Goal: Answer question/provide support: Share knowledge or assist other users

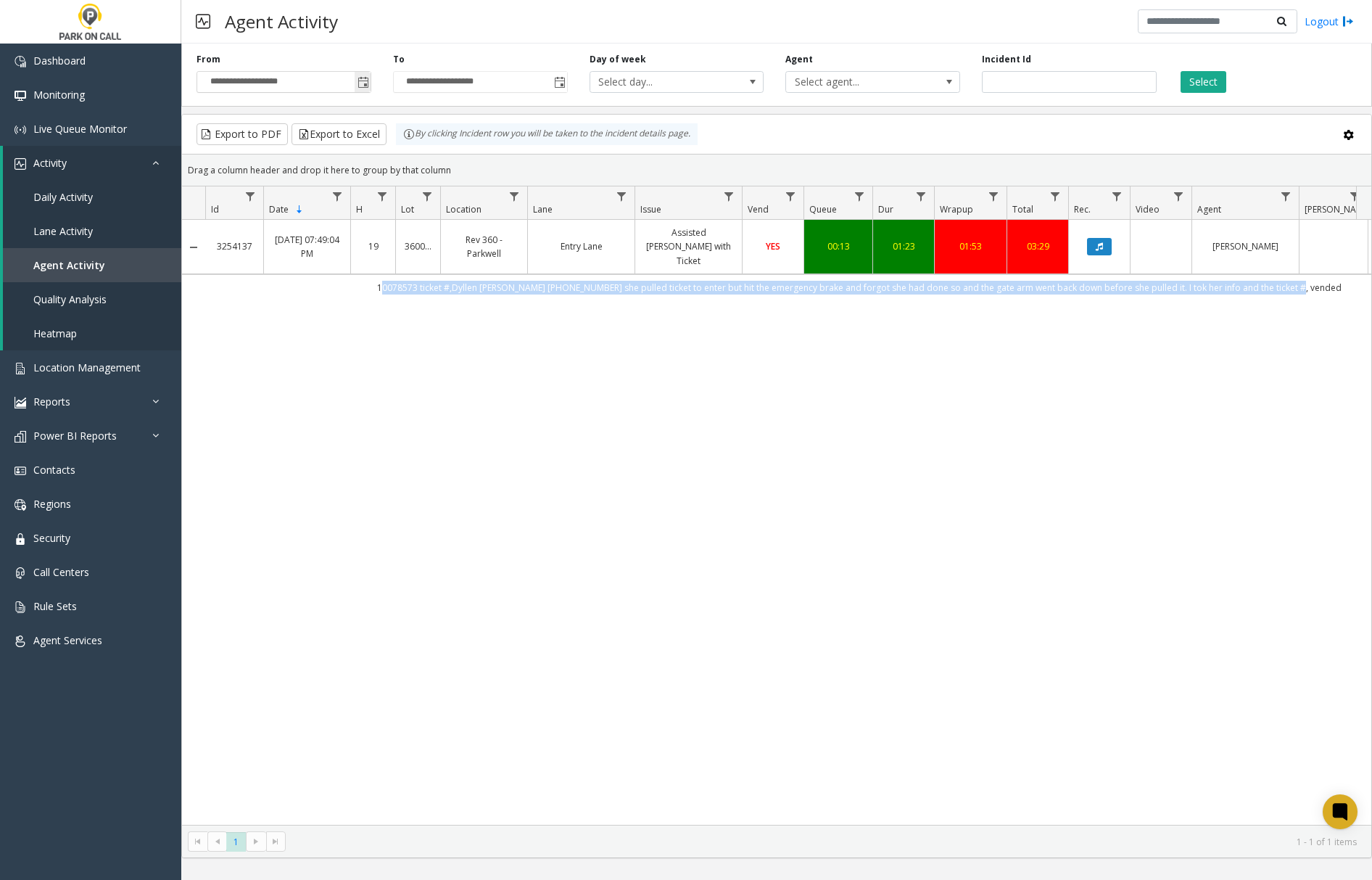
click at [364, 84] on span "Toggle popup" at bounding box center [363, 82] width 11 height 11
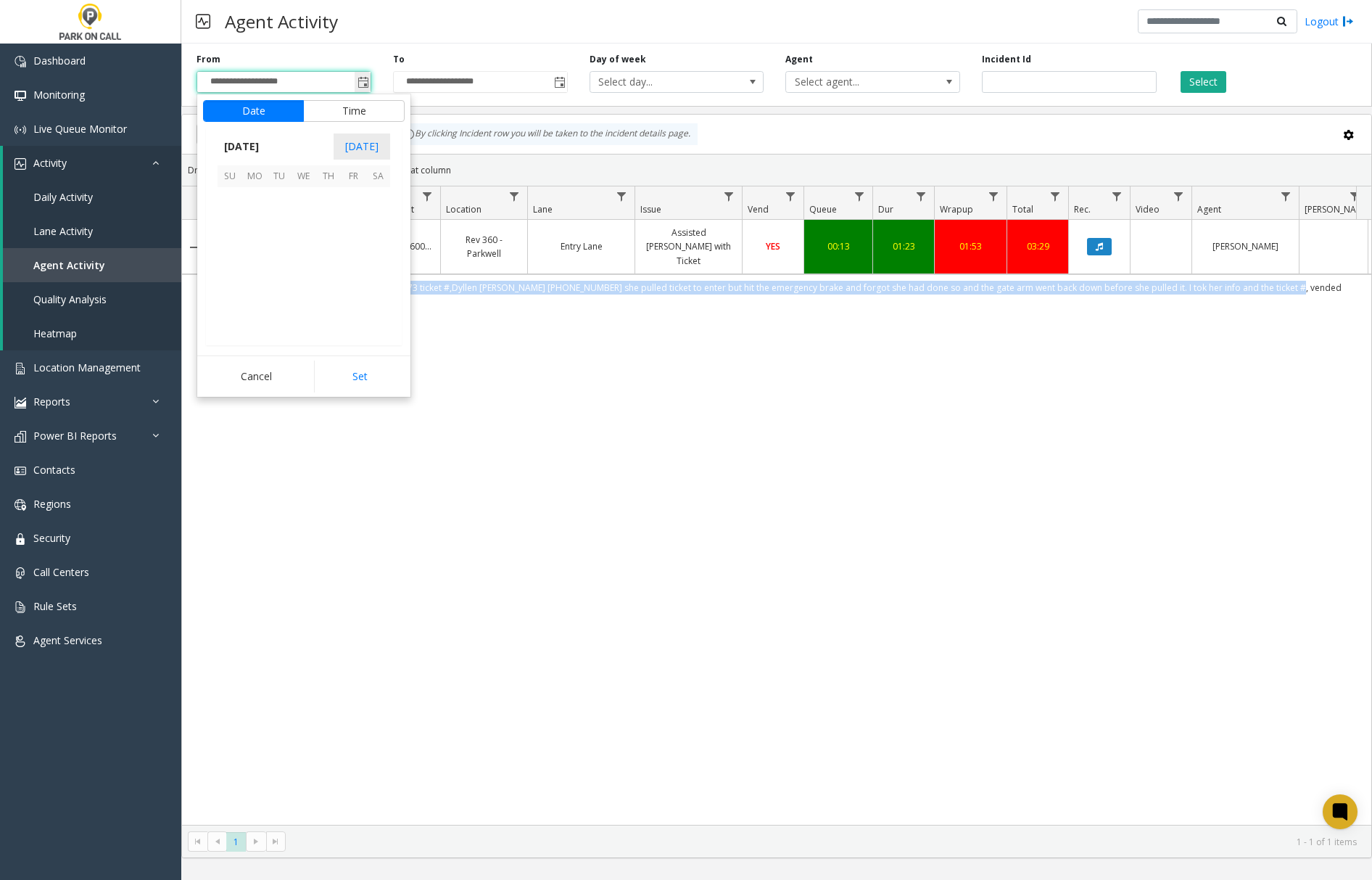
scroll to position [260422, 0]
click at [354, 228] on span "10" at bounding box center [353, 224] width 25 height 25
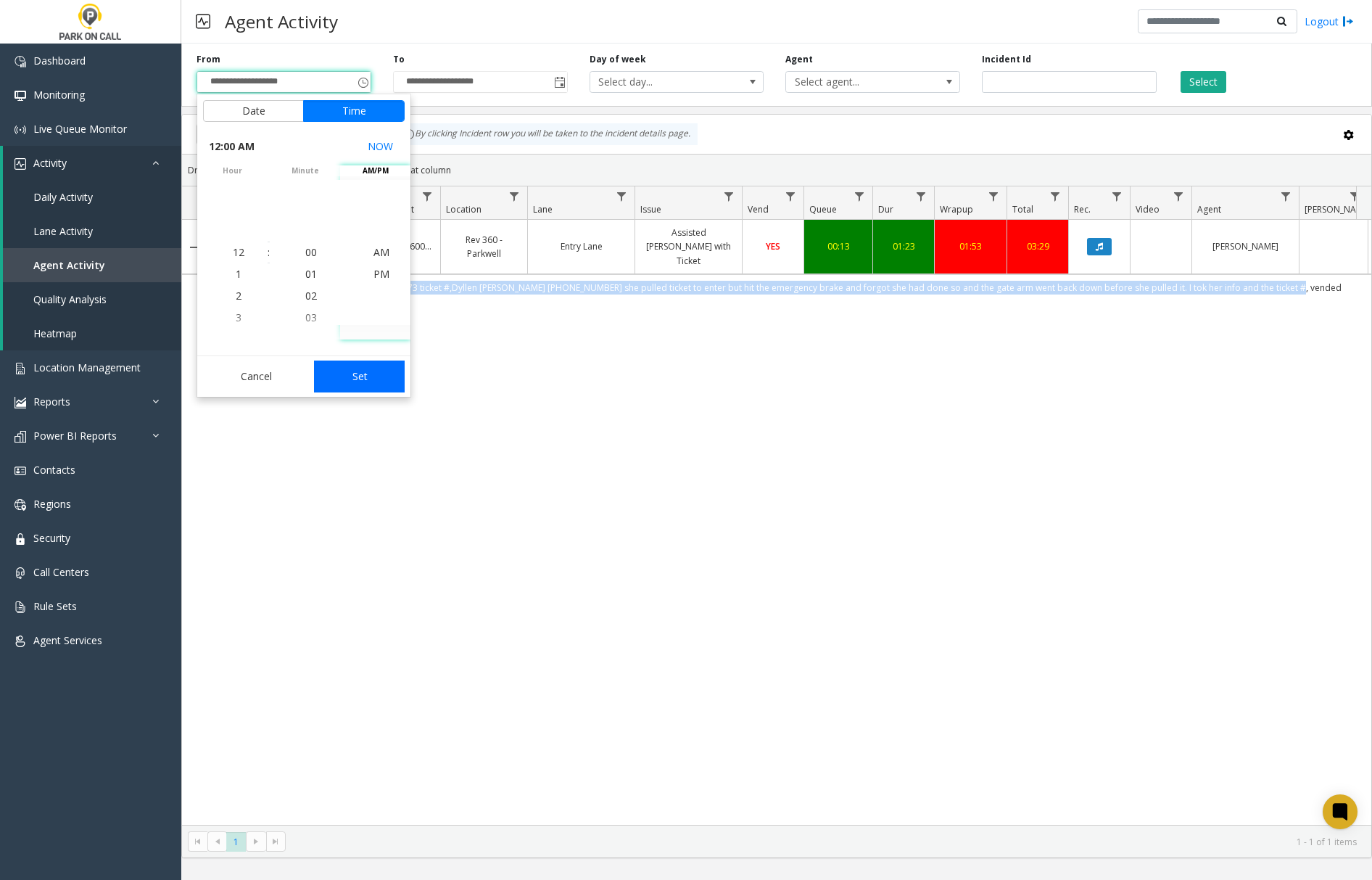
click at [369, 378] on button "Set" at bounding box center [360, 376] width 91 height 32
type input "**********"
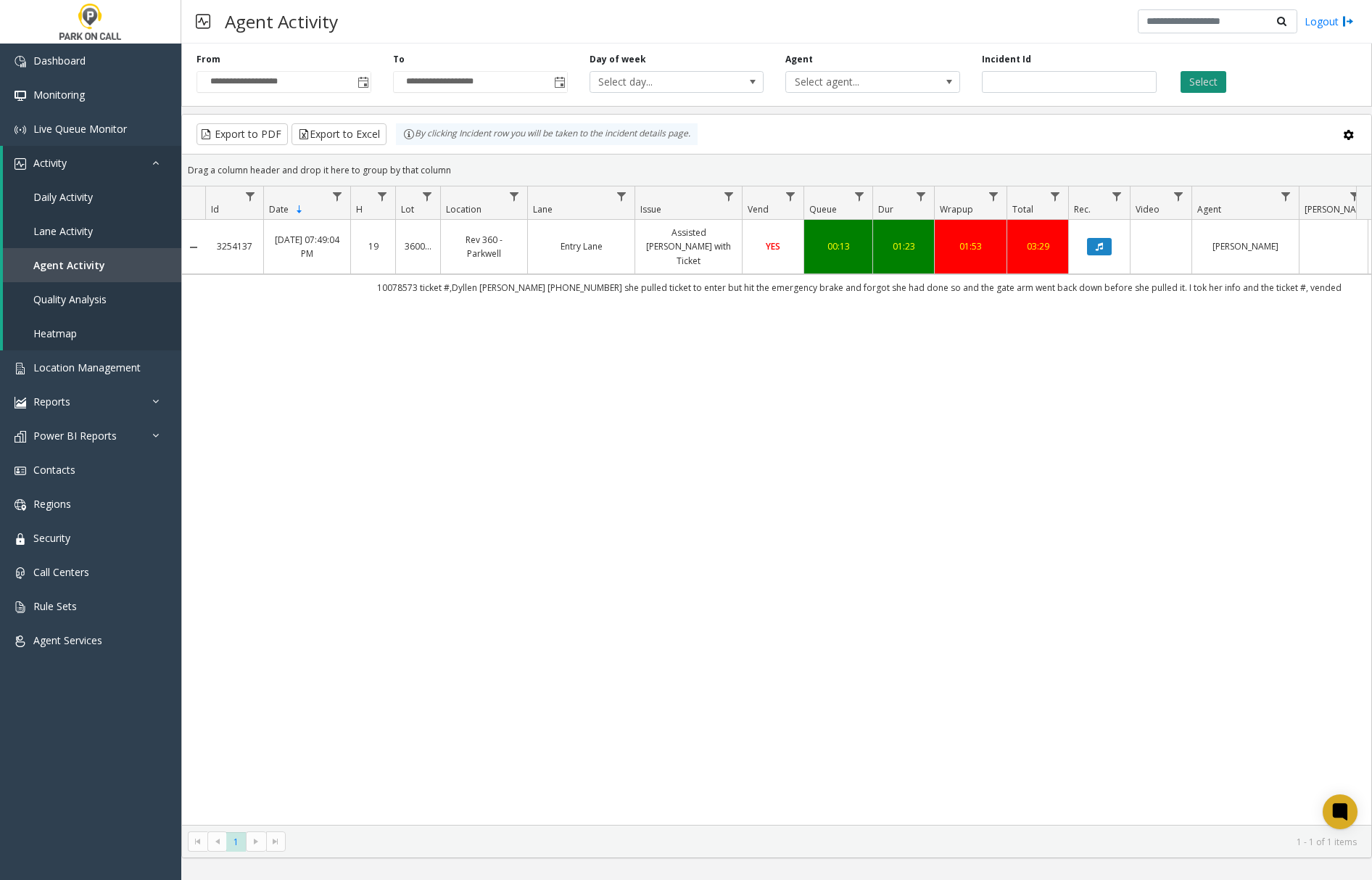
click at [1205, 84] on button "Select" at bounding box center [1203, 82] width 46 height 22
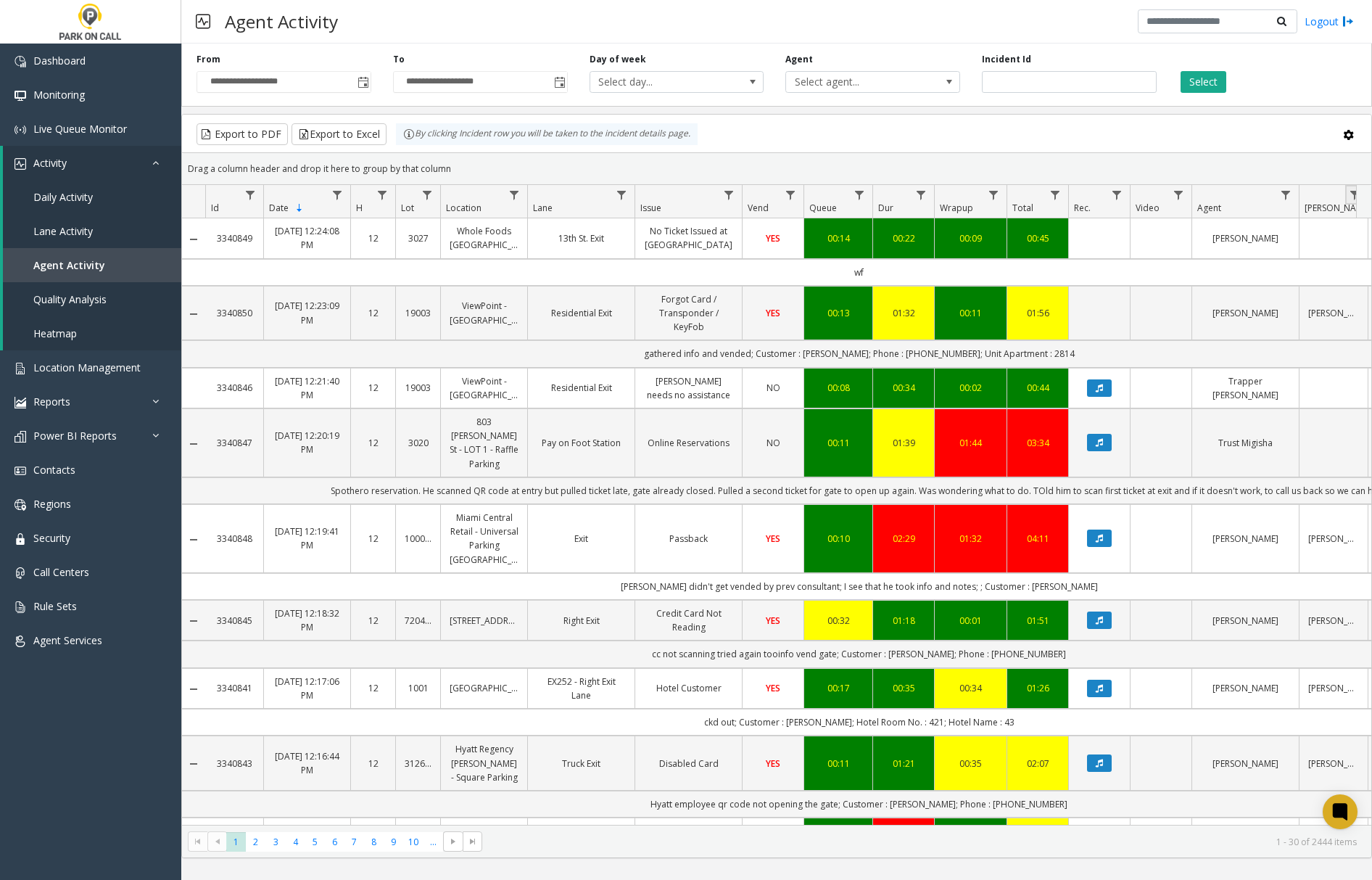
click at [1346, 200] on link "Data table" at bounding box center [1355, 194] width 20 height 20
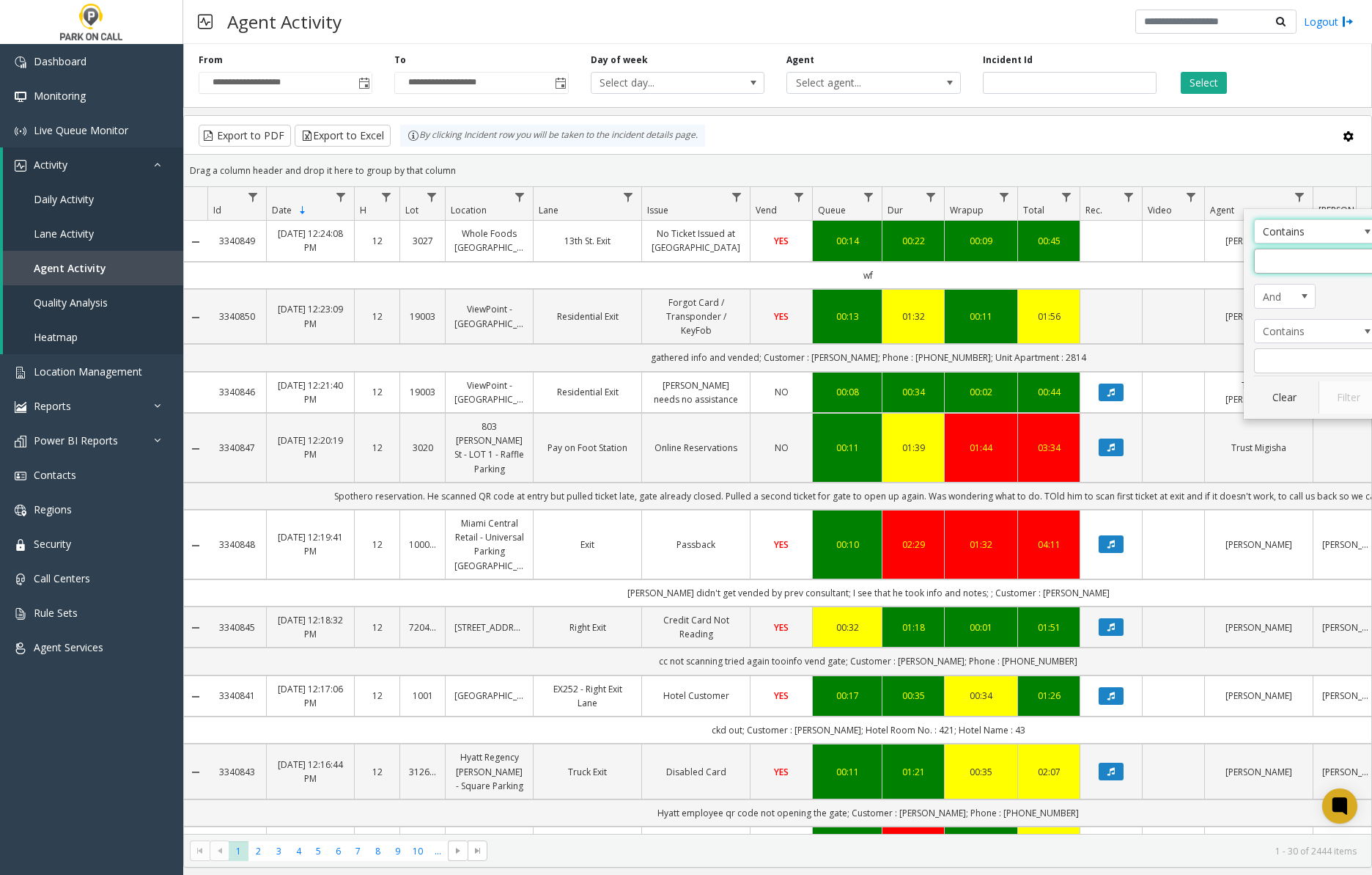
click at [1315, 259] on input "Parker Filter" at bounding box center [1315, 261] width 124 height 25
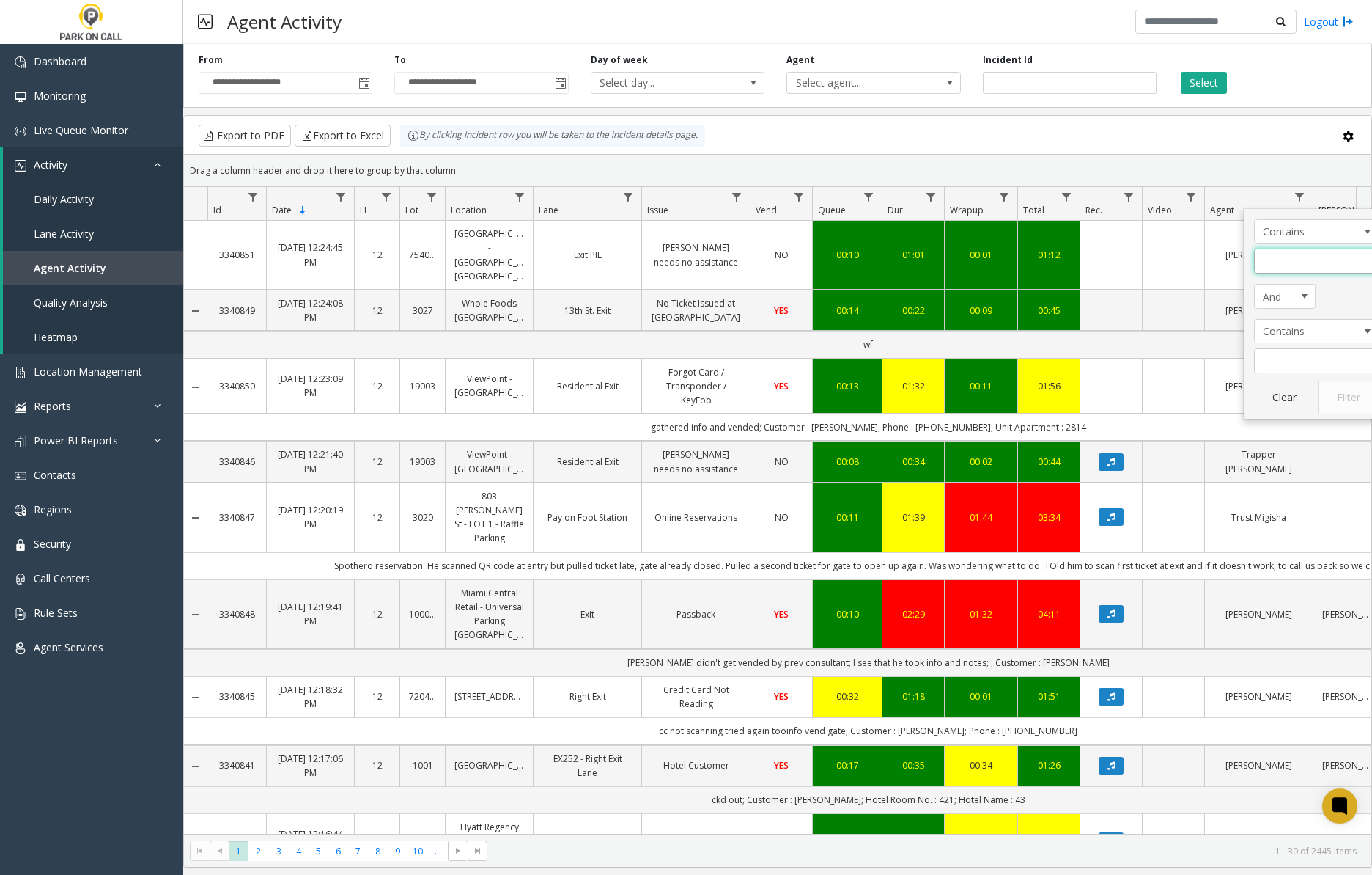
click at [1279, 258] on input "Parker Filter" at bounding box center [1315, 261] width 124 height 25
paste input "**********"
type input "**********"
click at [1340, 412] on button "Filter" at bounding box center [1348, 397] width 60 height 32
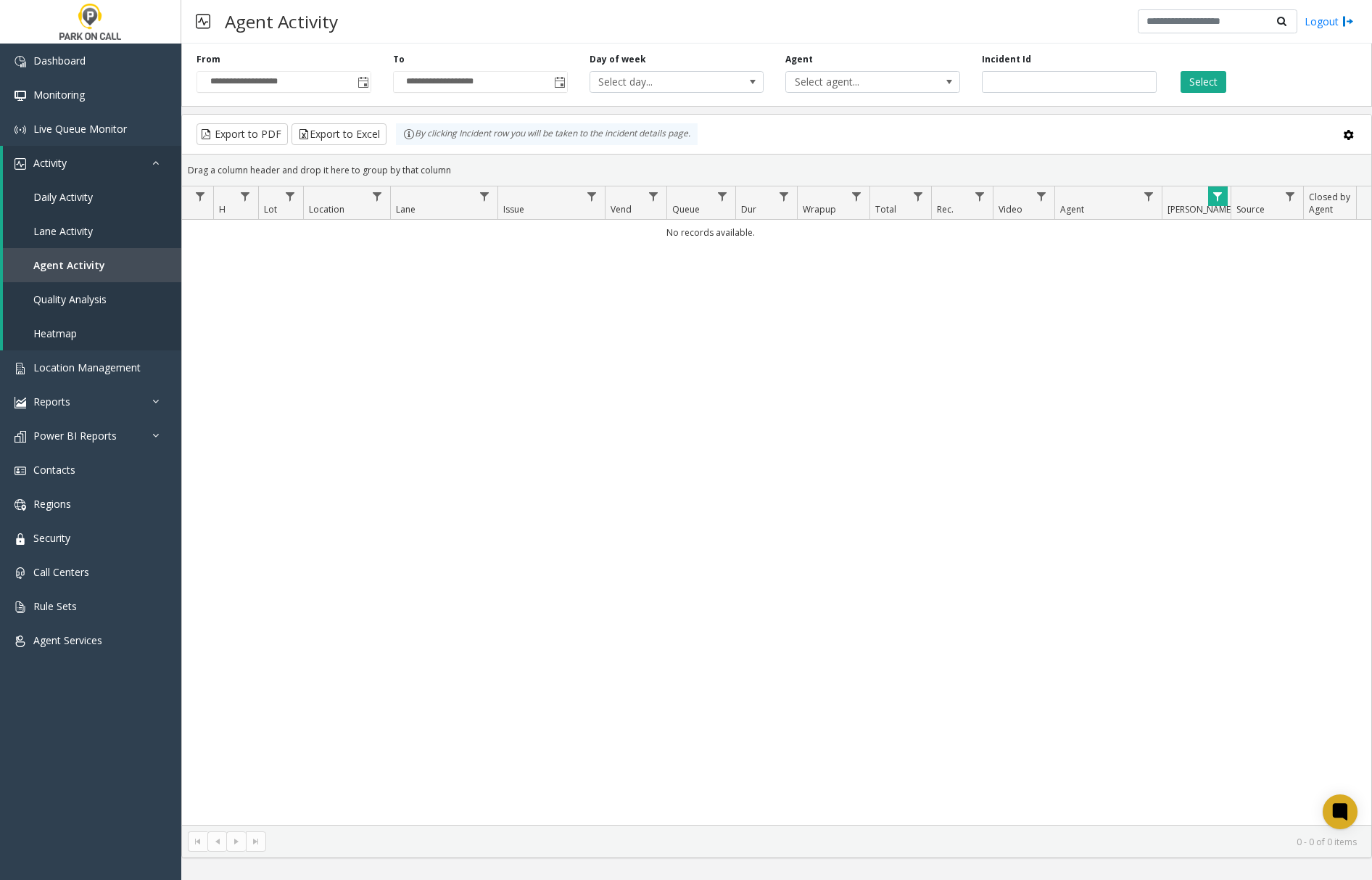
scroll to position [0, 138]
click at [1216, 198] on span "Data table" at bounding box center [1216, 196] width 11 height 11
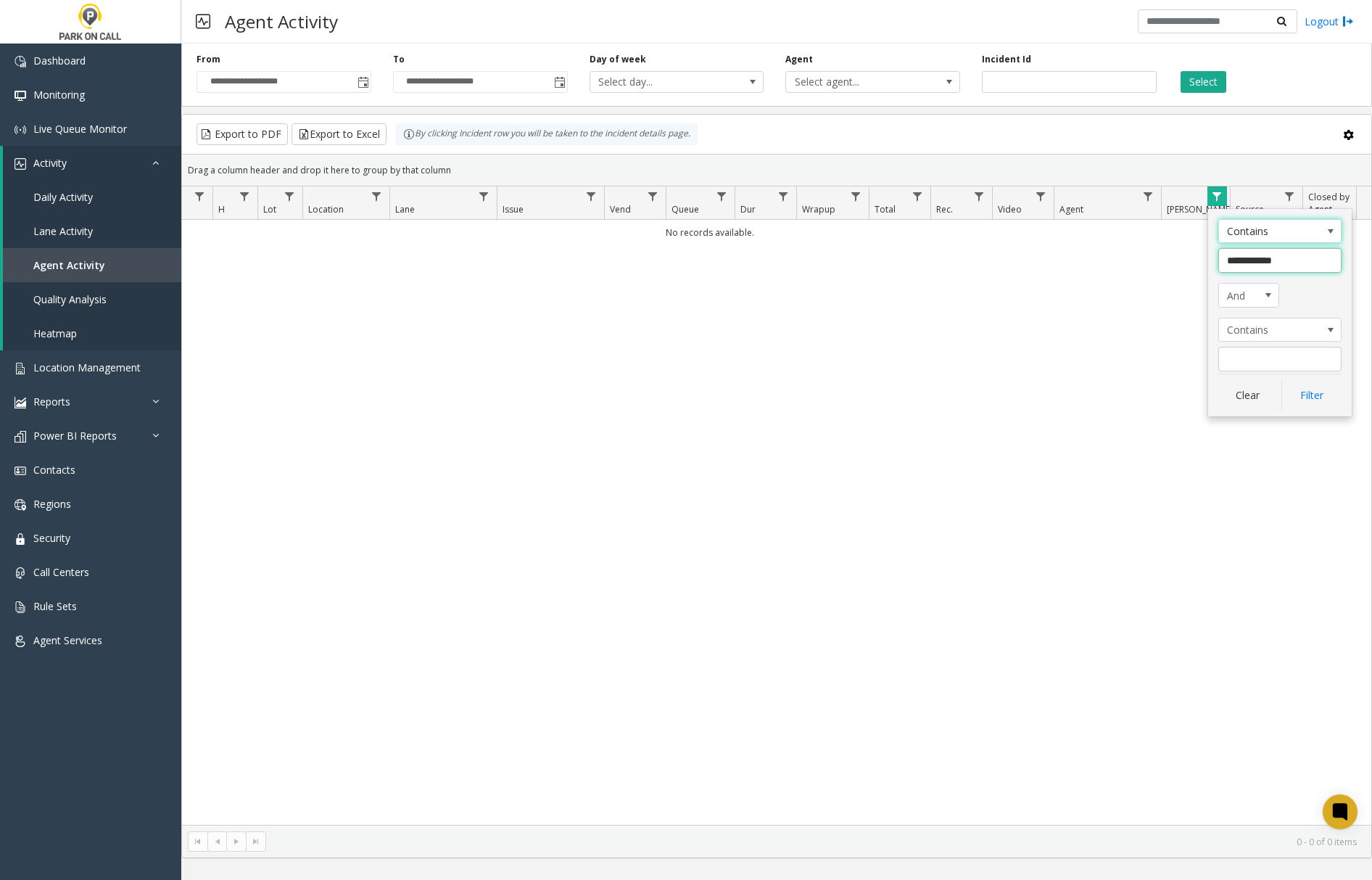
click at [1263, 258] on input "**********" at bounding box center [1279, 260] width 123 height 25
type input "*****"
click at [1309, 400] on button "Filter" at bounding box center [1310, 395] width 59 height 32
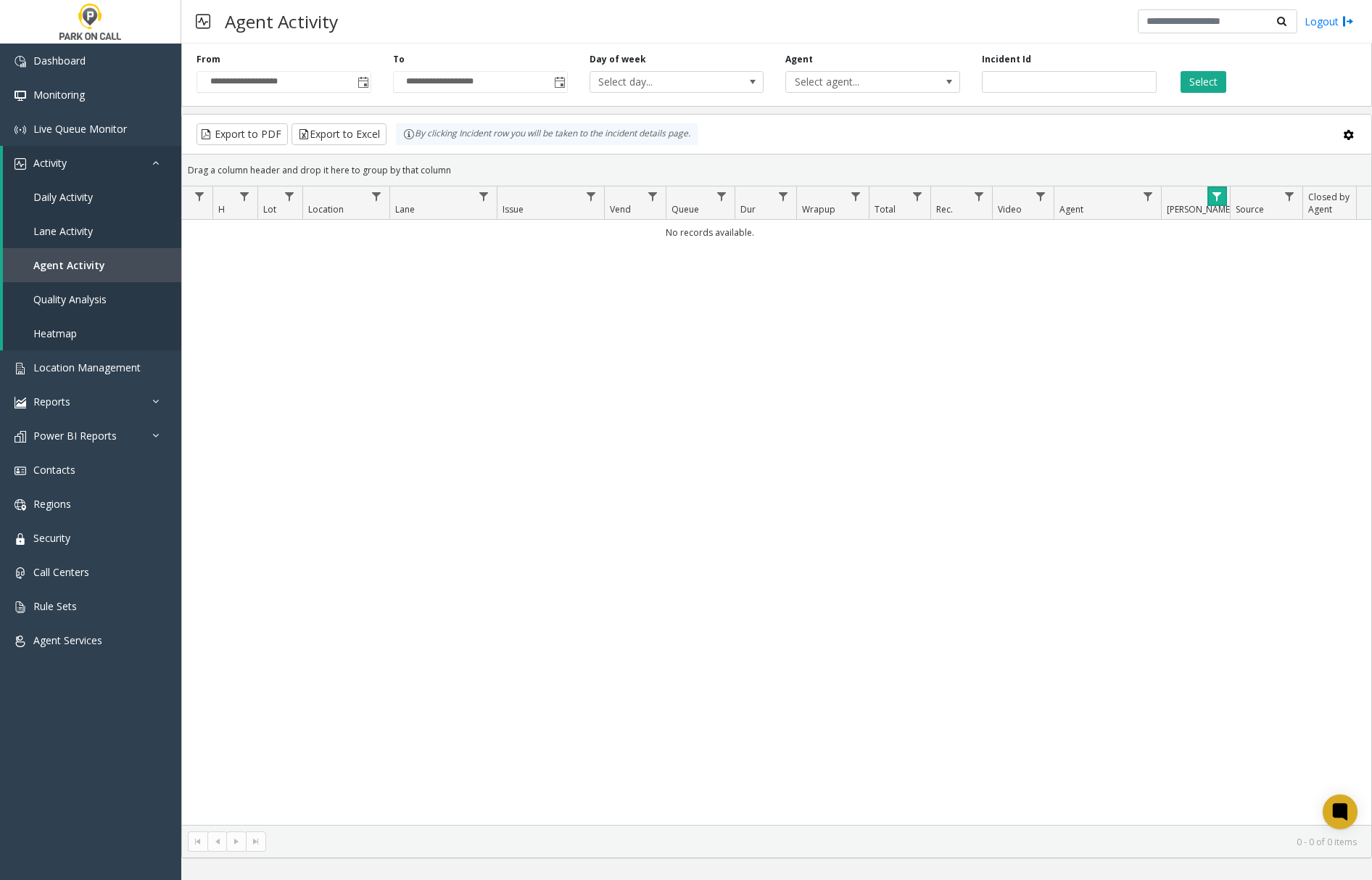
click at [1216, 194] on span "Data table" at bounding box center [1216, 196] width 11 height 11
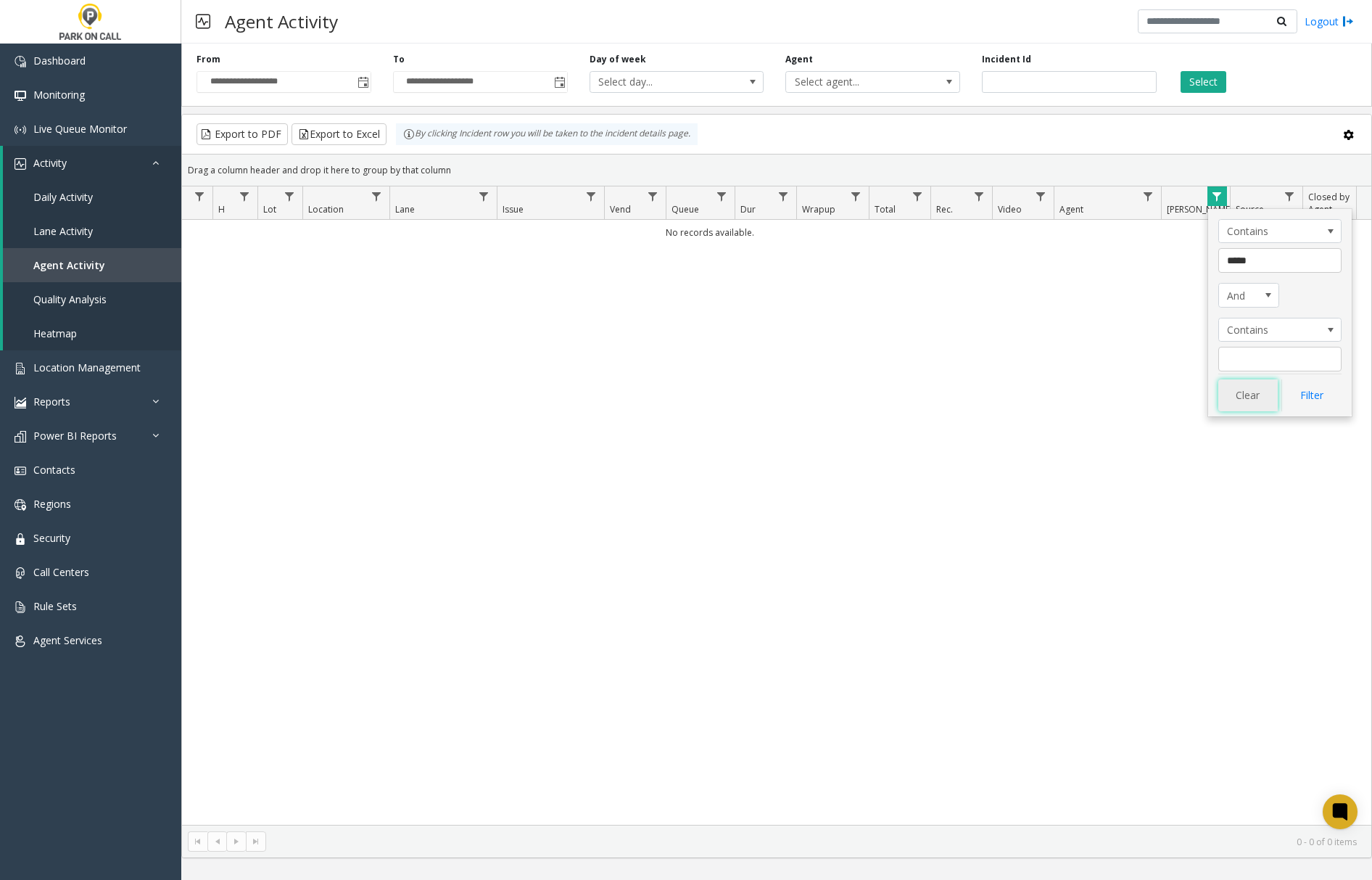
click at [1246, 395] on button "Clear" at bounding box center [1247, 395] width 59 height 32
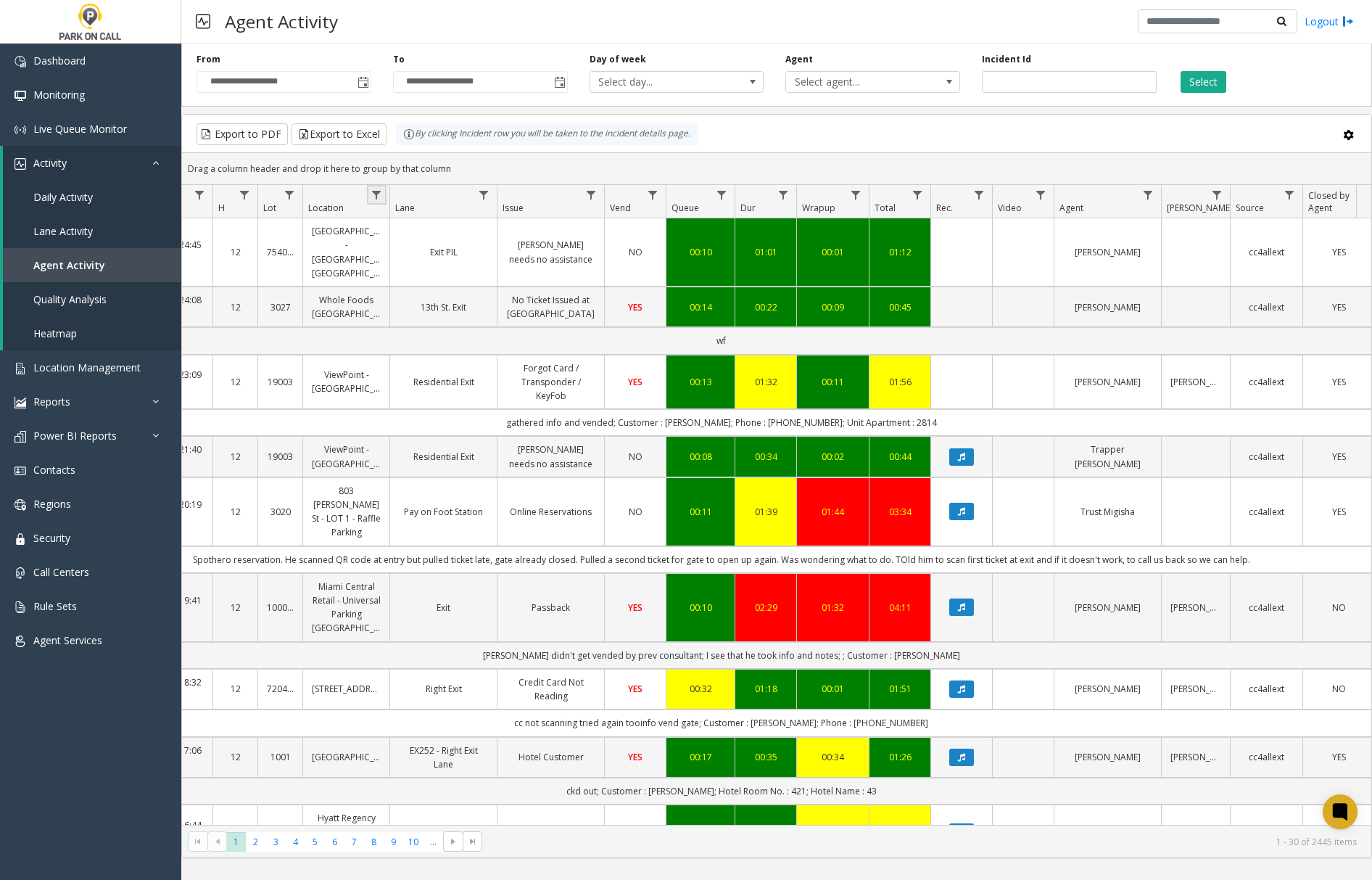
click at [367, 193] on link "Data table" at bounding box center [377, 194] width 20 height 20
click at [425, 258] on input "Location Filter" at bounding box center [439, 258] width 123 height 25
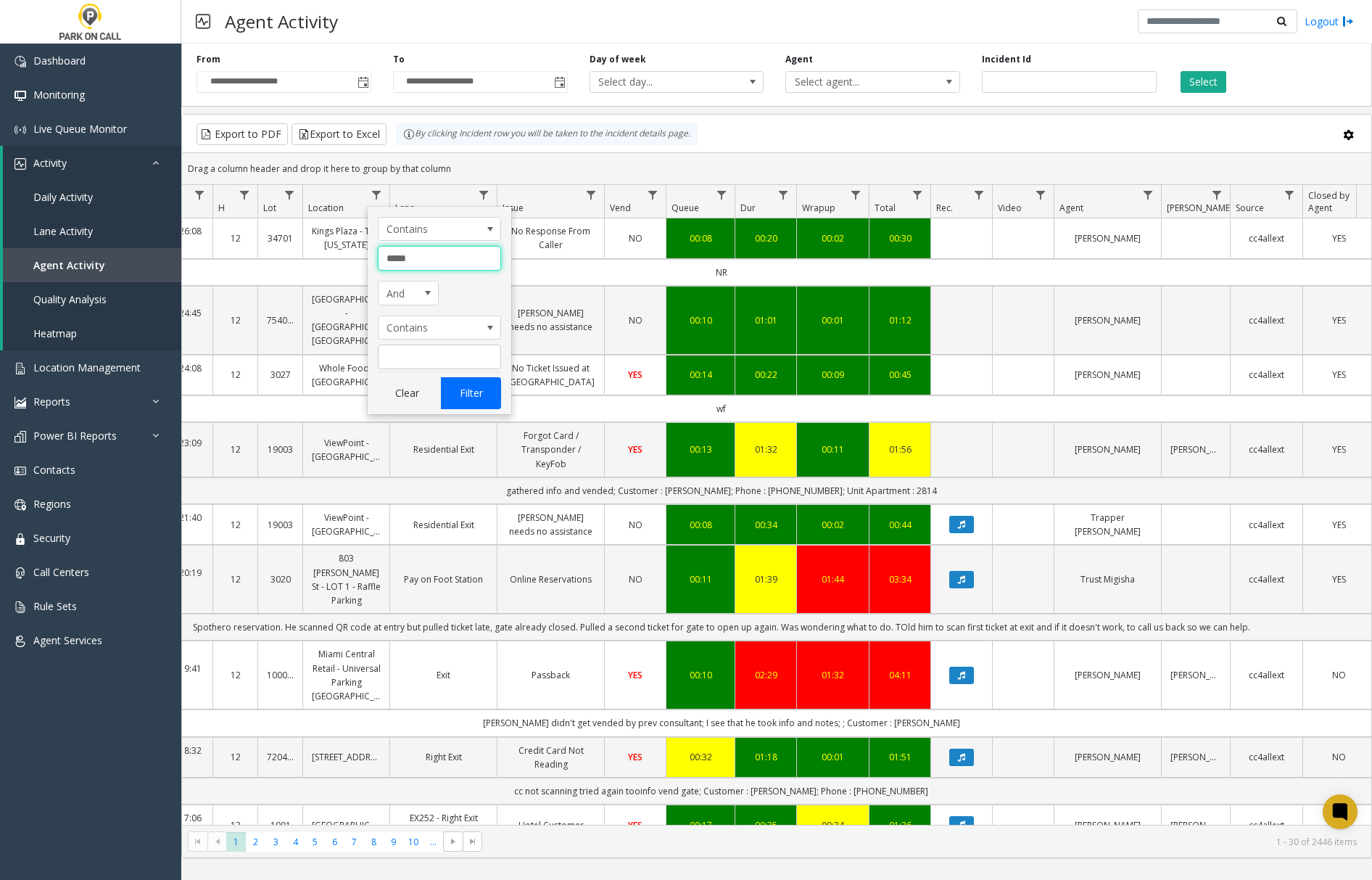
type input "*****"
click at [463, 396] on button "Filter" at bounding box center [471, 392] width 59 height 32
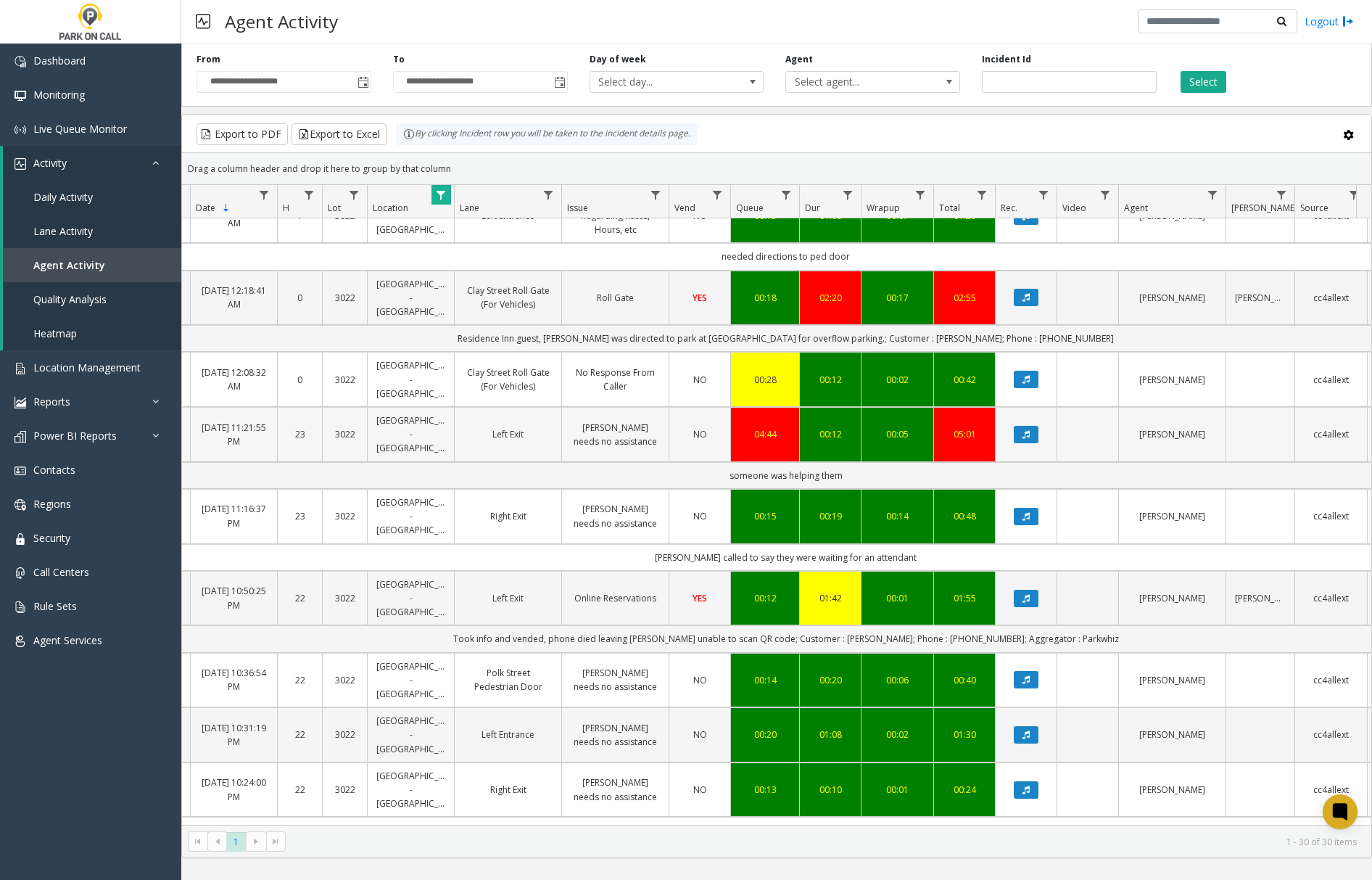
scroll to position [0, 73]
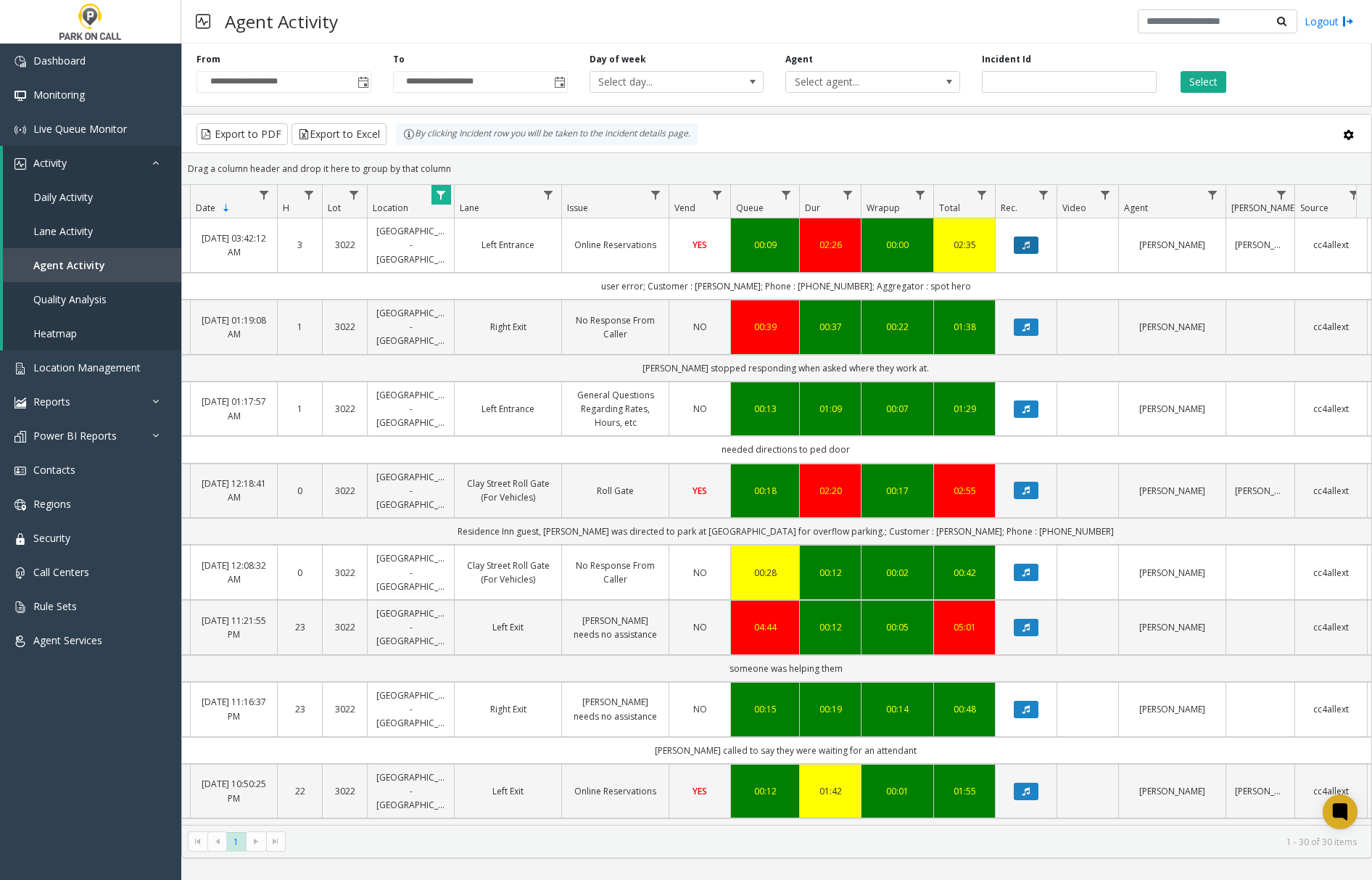
click at [1018, 237] on button "Data table" at bounding box center [1025, 245] width 25 height 17
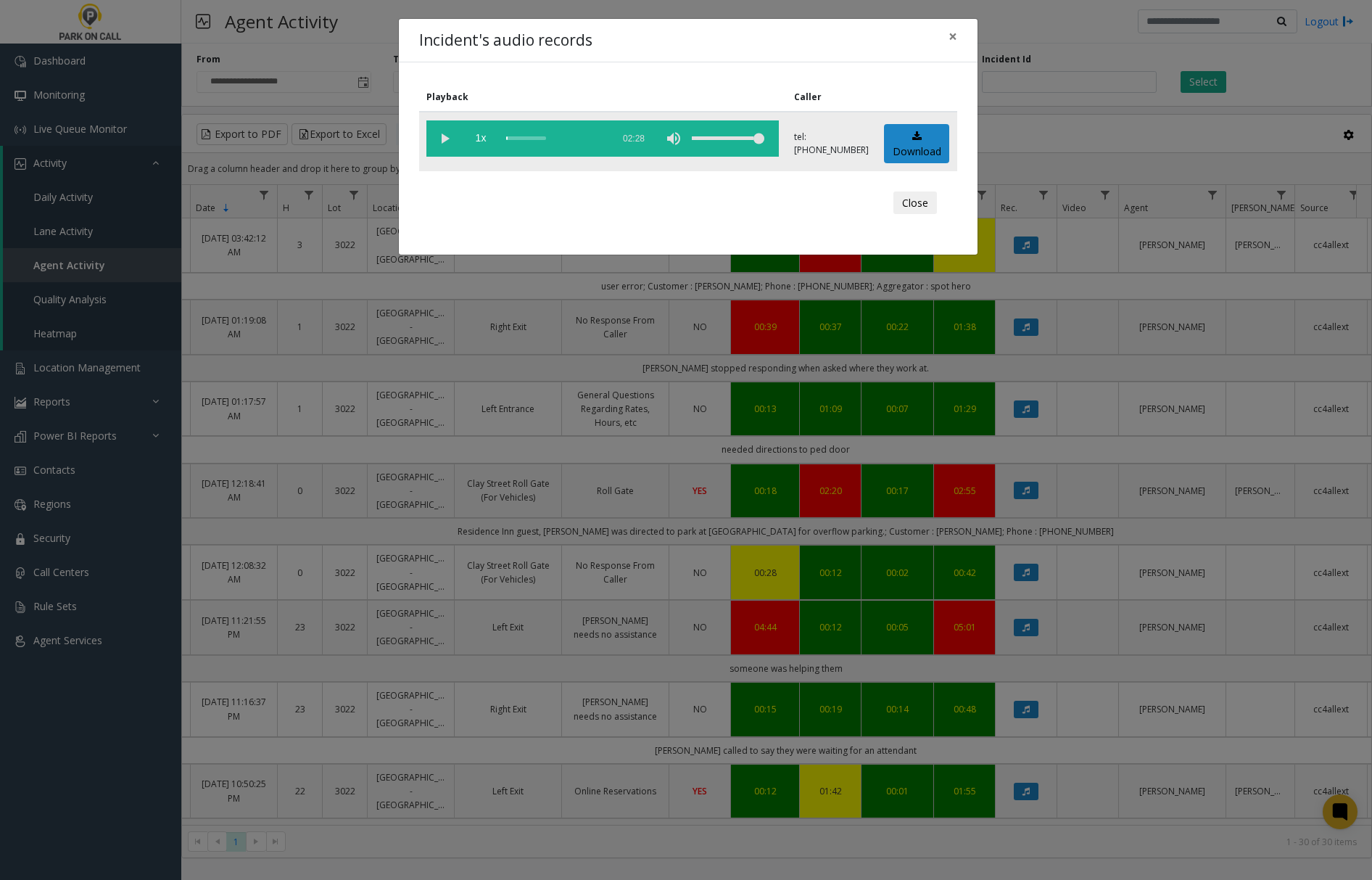
click at [447, 137] on vg-play-pause at bounding box center [445, 138] width 36 height 36
click at [951, 33] on span "×" at bounding box center [953, 36] width 9 height 21
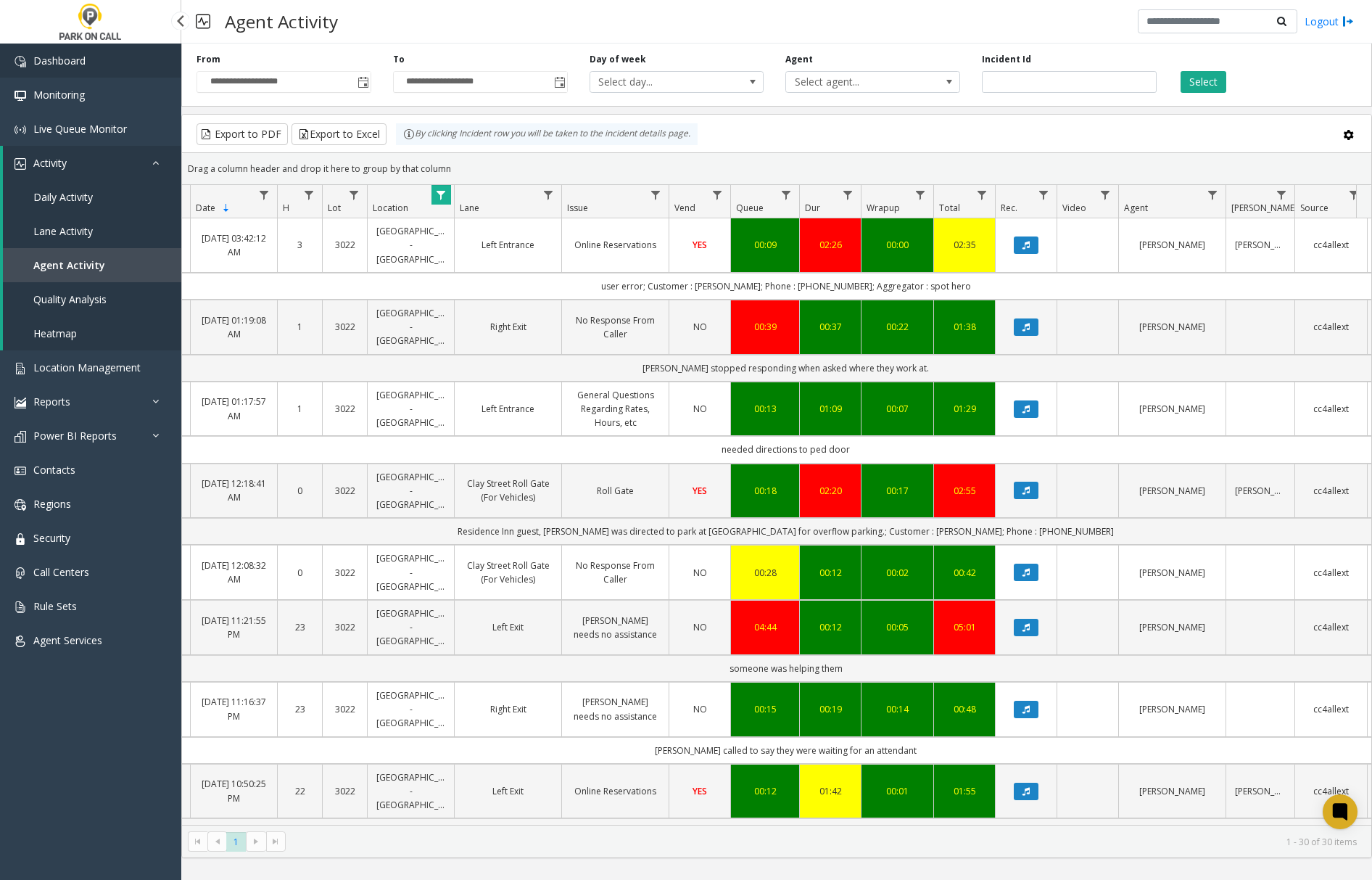
click at [93, 65] on link "Dashboard" at bounding box center [90, 61] width 181 height 34
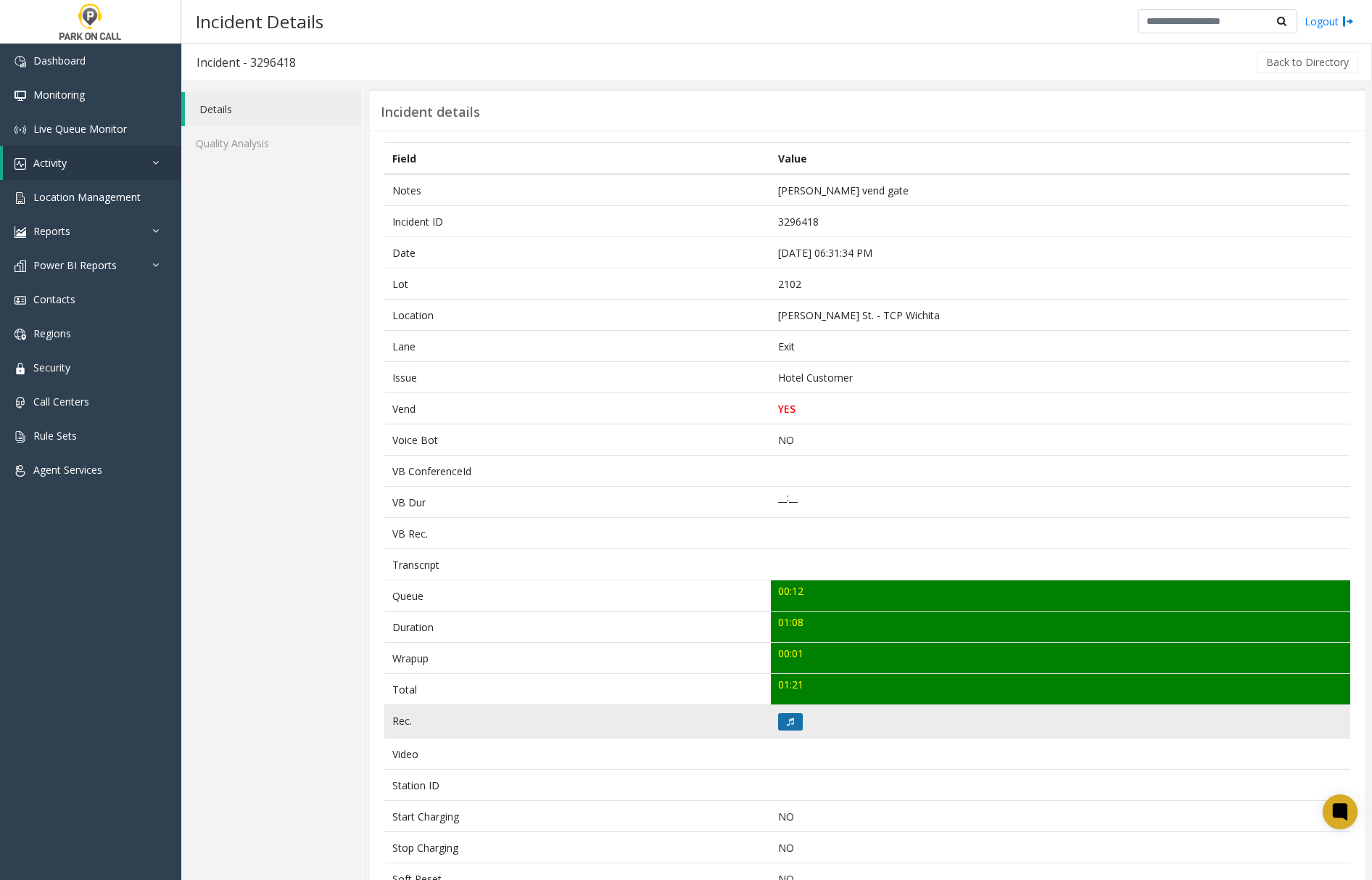
click at [778, 723] on button at bounding box center [790, 722] width 25 height 17
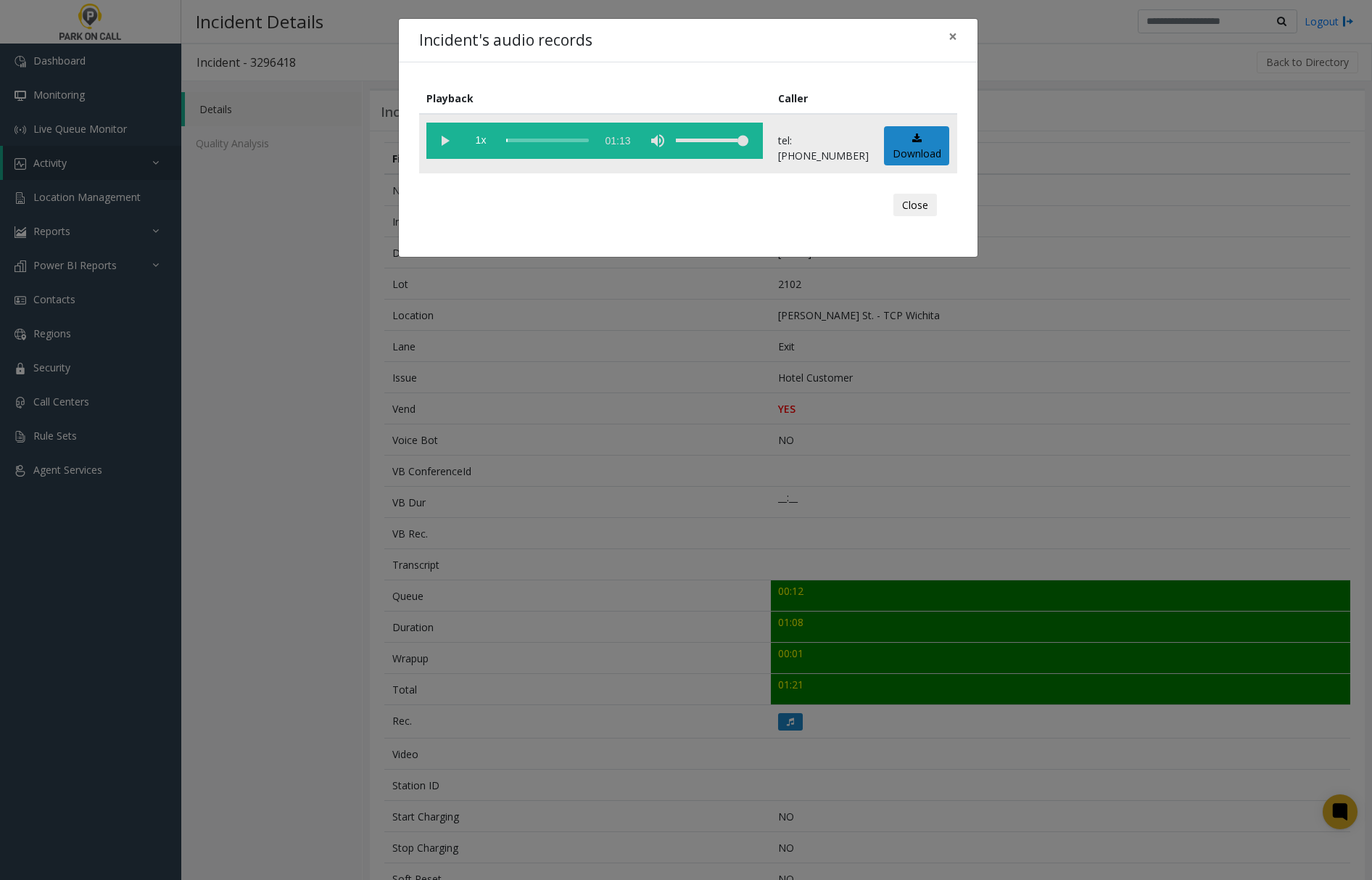
click at [446, 136] on vg-play-pause at bounding box center [445, 140] width 36 height 36
click at [446, 142] on vg-play-pause at bounding box center [445, 140] width 36 height 36
click at [514, 136] on div "scrub bar" at bounding box center [547, 140] width 83 height 36
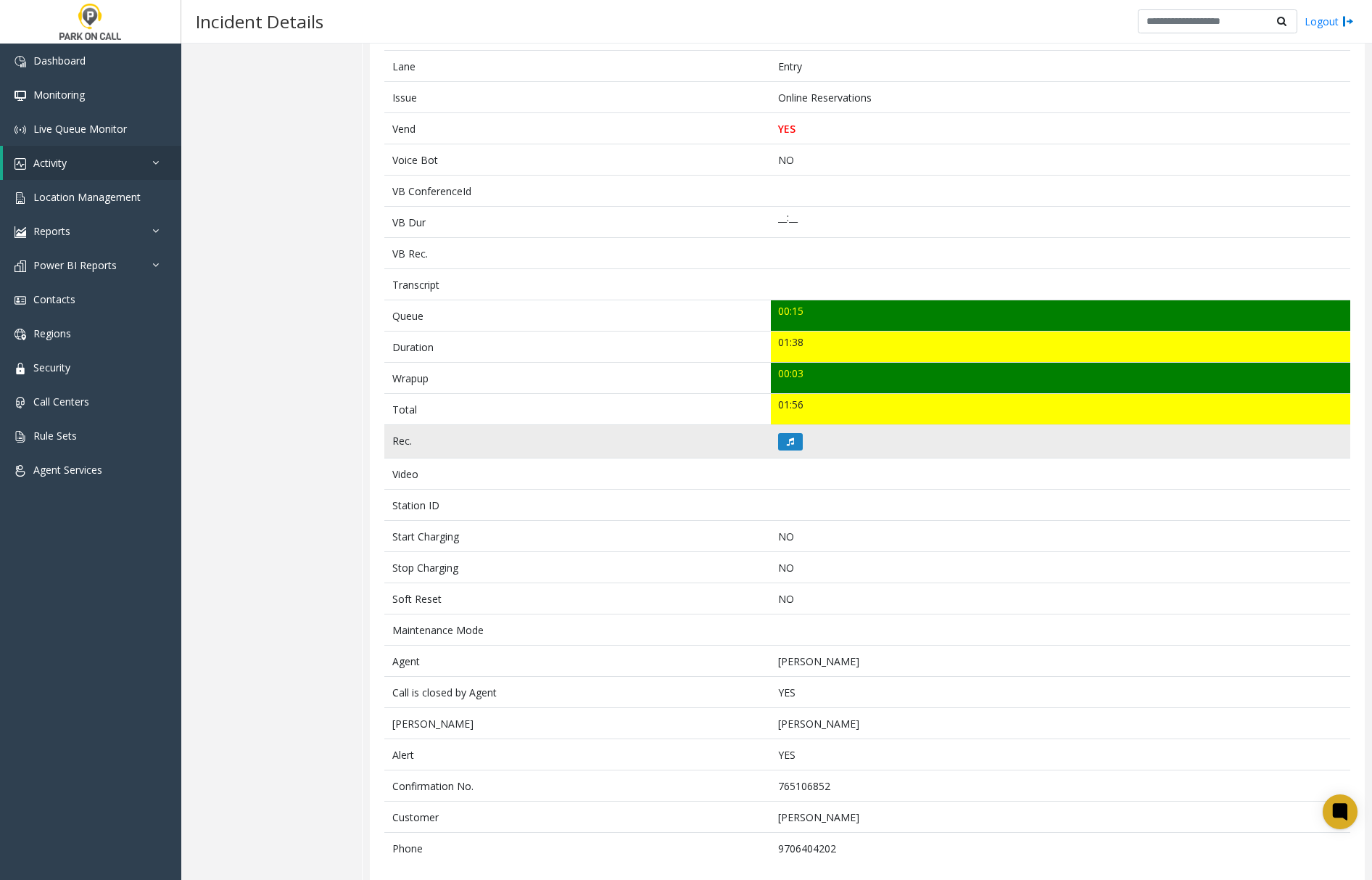
scroll to position [303, 0]
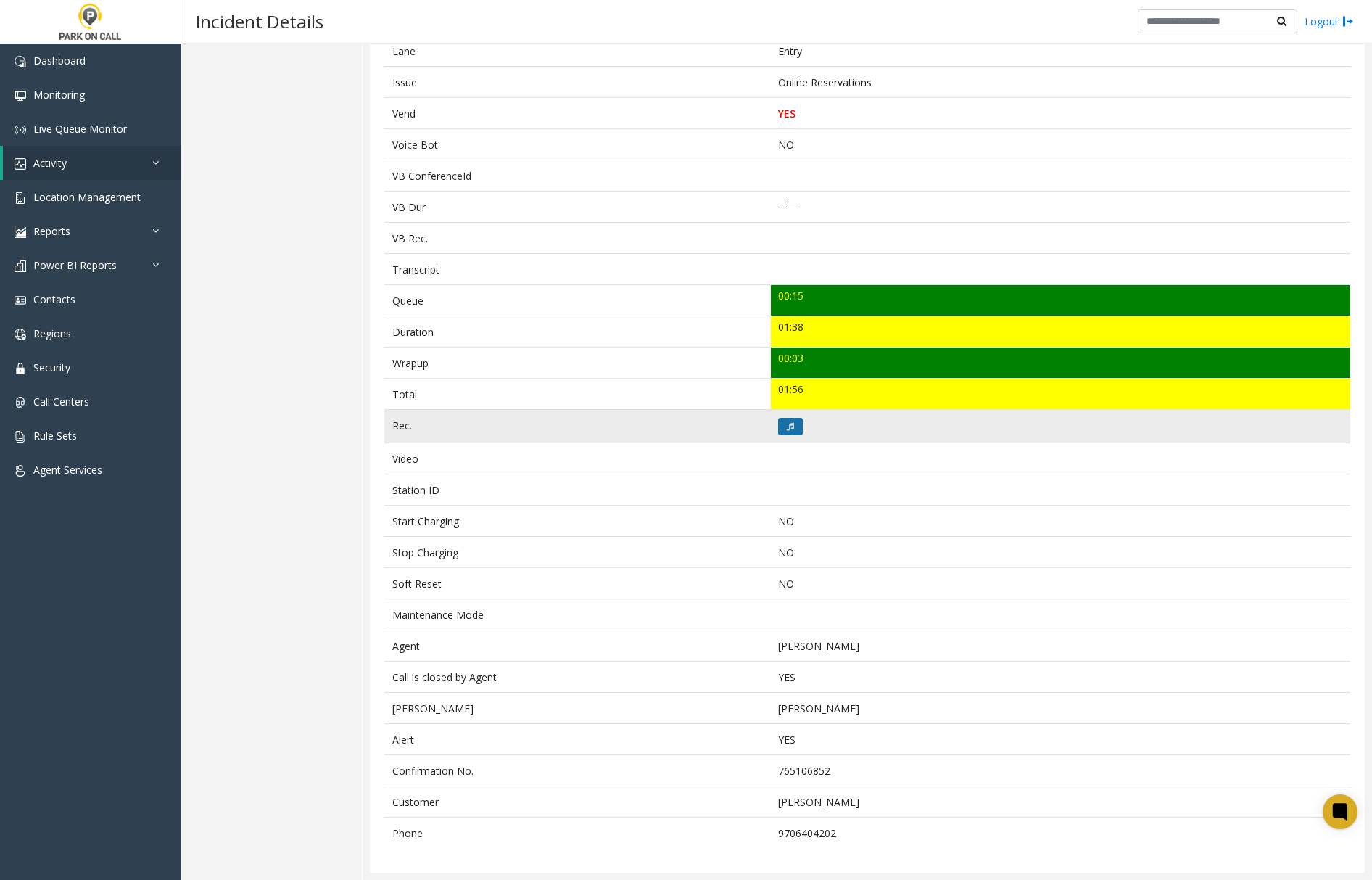
click at [793, 421] on button at bounding box center [790, 427] width 25 height 17
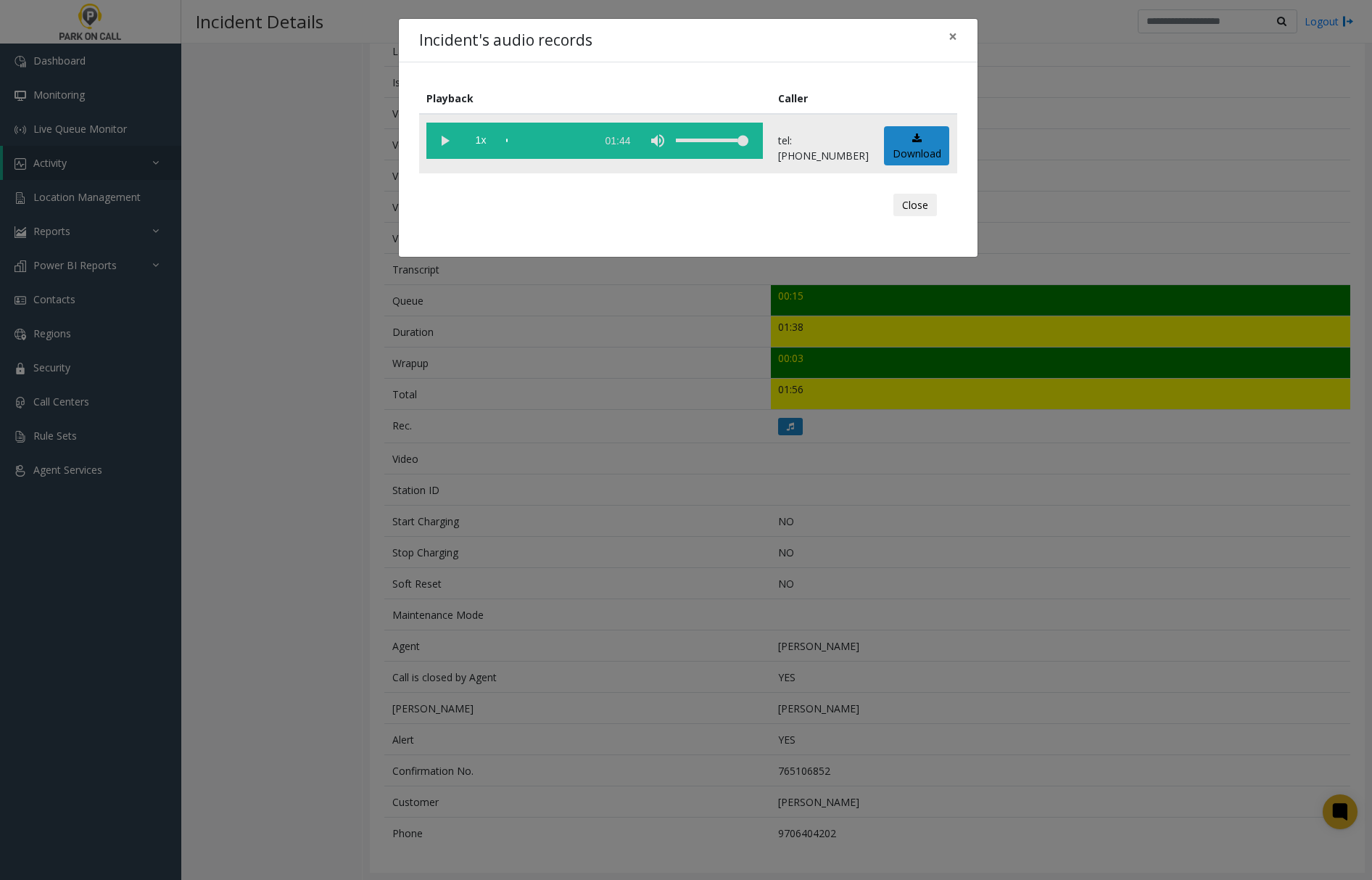
click at [446, 137] on vg-play-pause at bounding box center [445, 140] width 36 height 36
click at [951, 35] on span "×" at bounding box center [953, 36] width 9 height 21
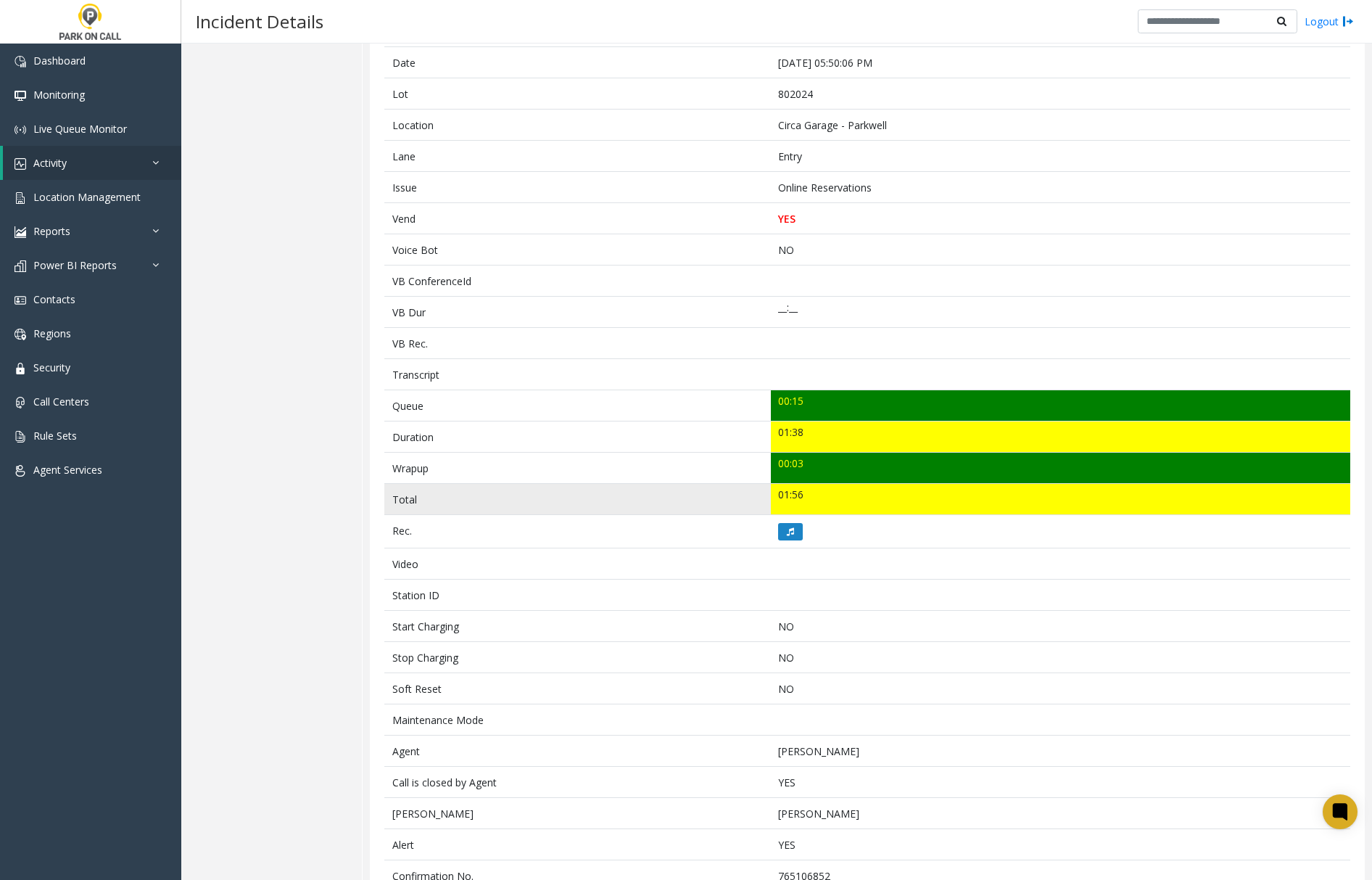
scroll to position [206, 0]
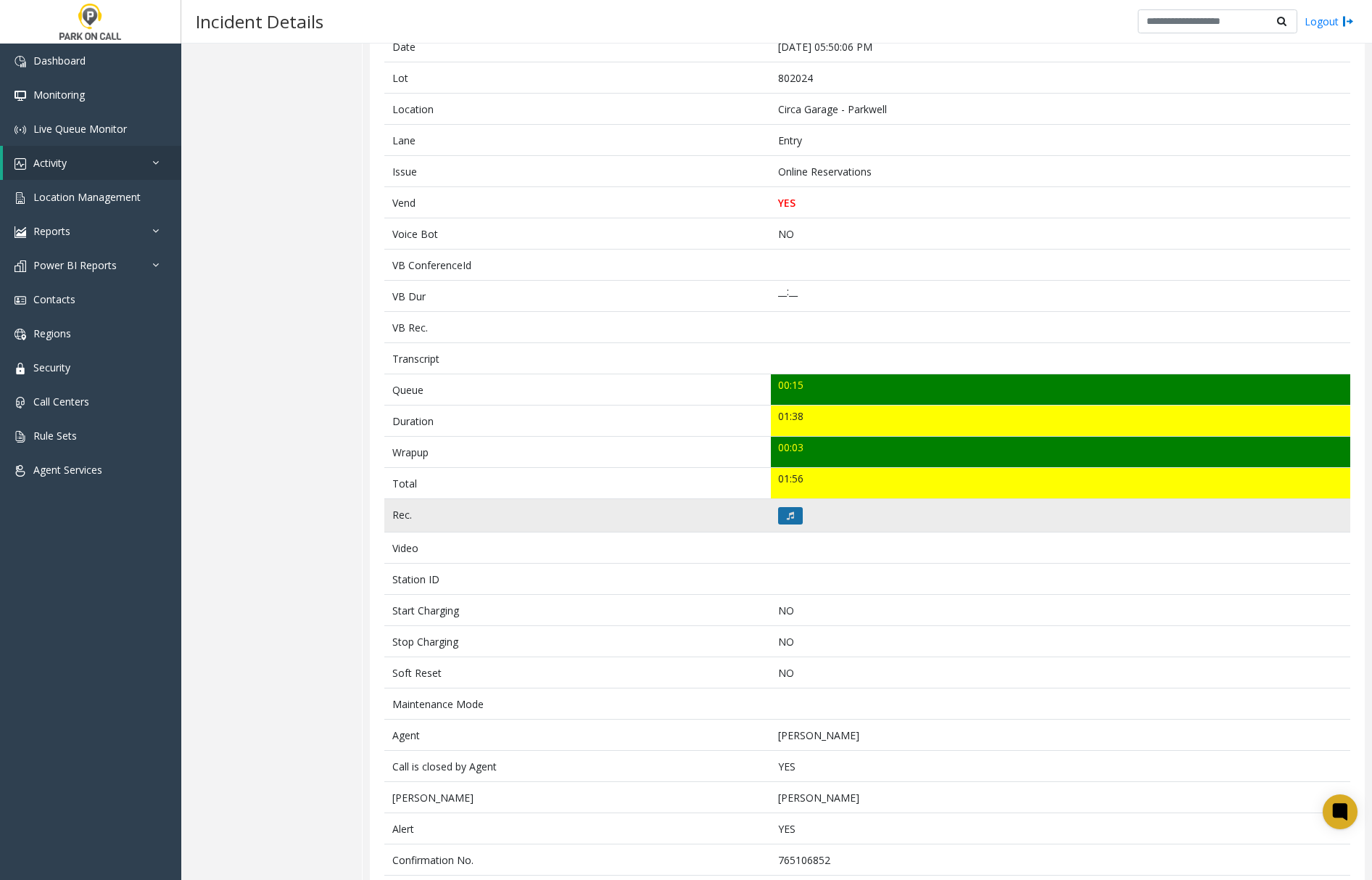
click at [787, 517] on icon at bounding box center [791, 515] width 7 height 9
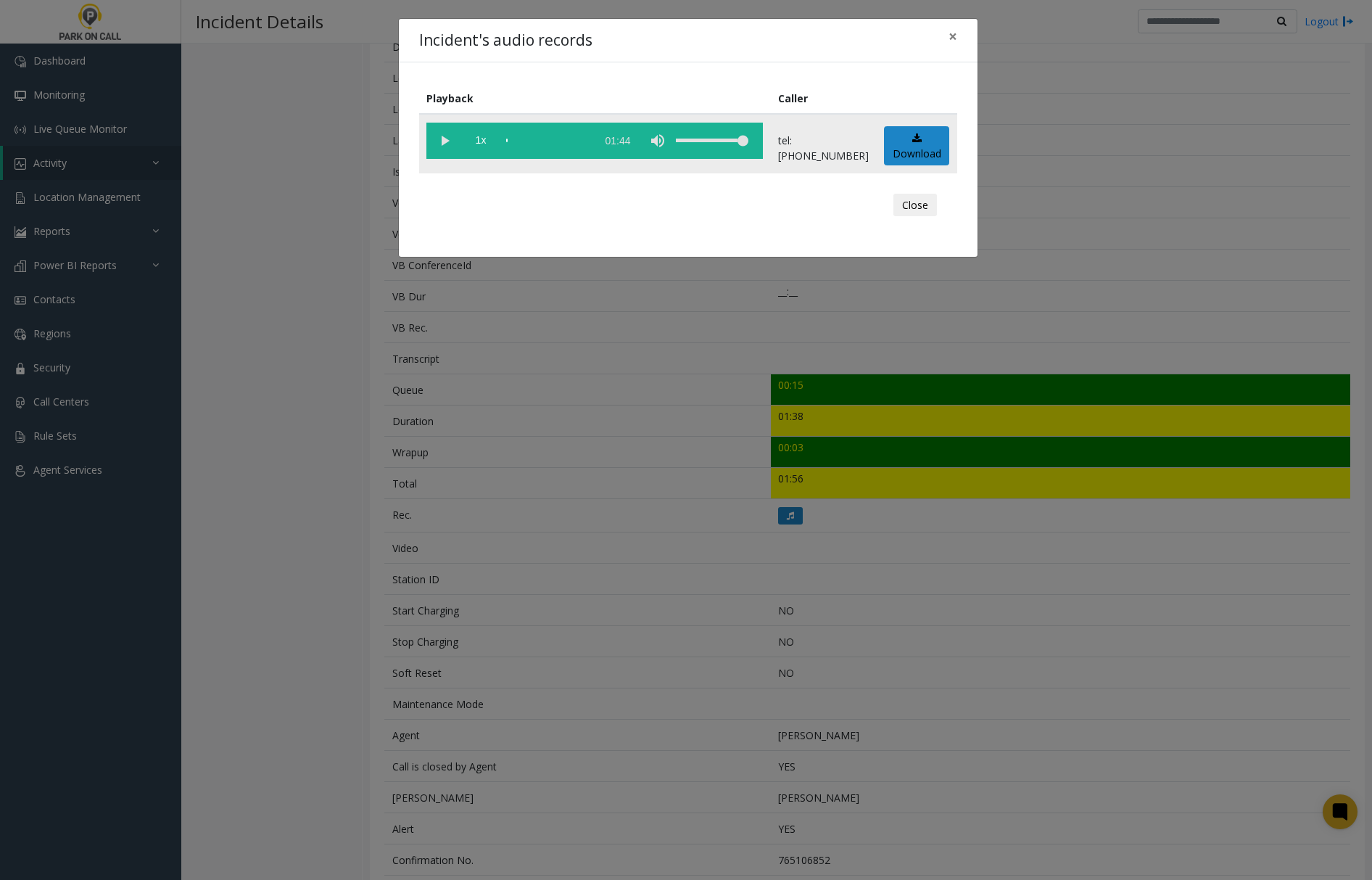
click at [441, 140] on vg-play-pause at bounding box center [445, 140] width 36 height 36
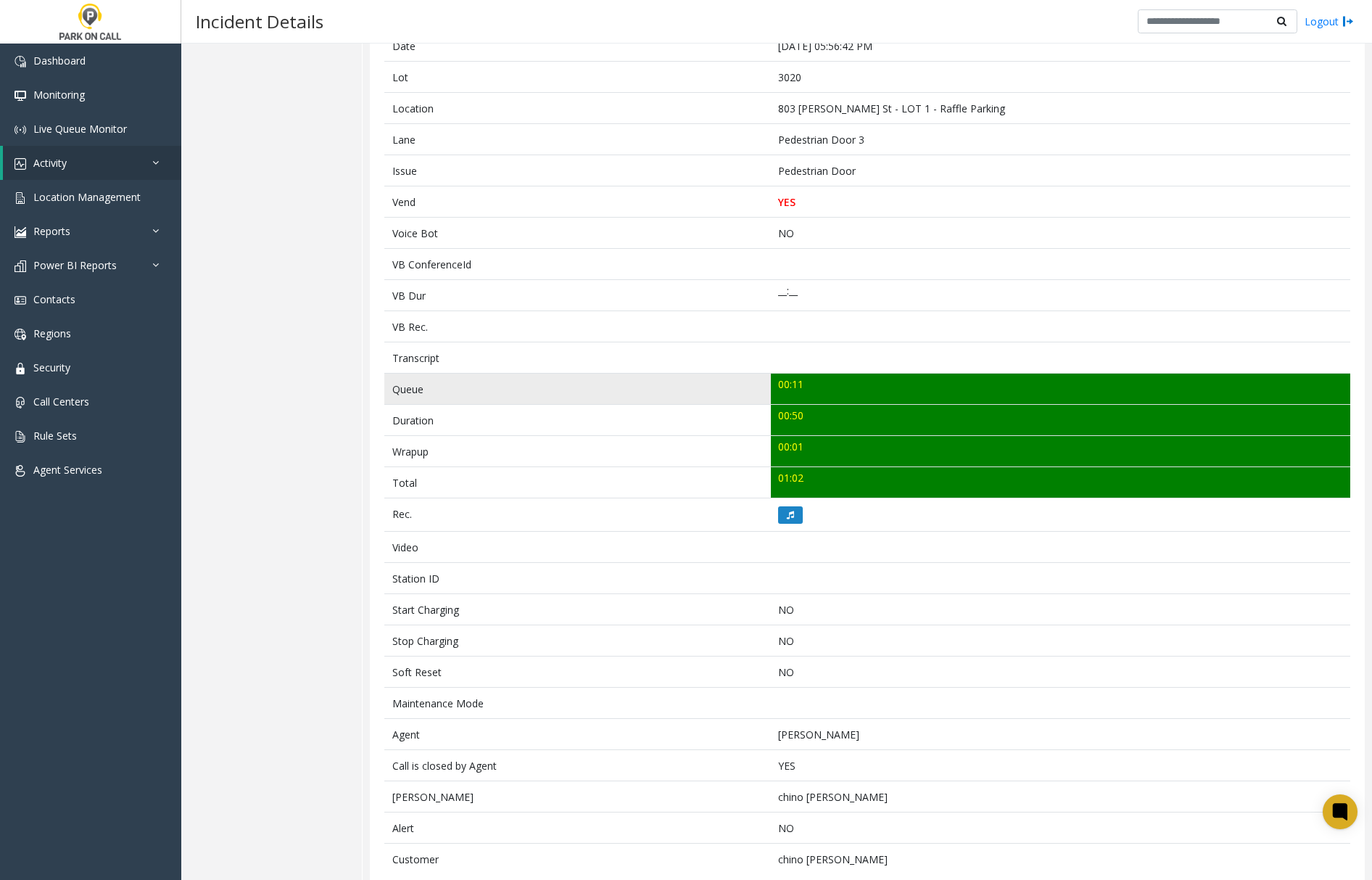
scroll to position [239, 0]
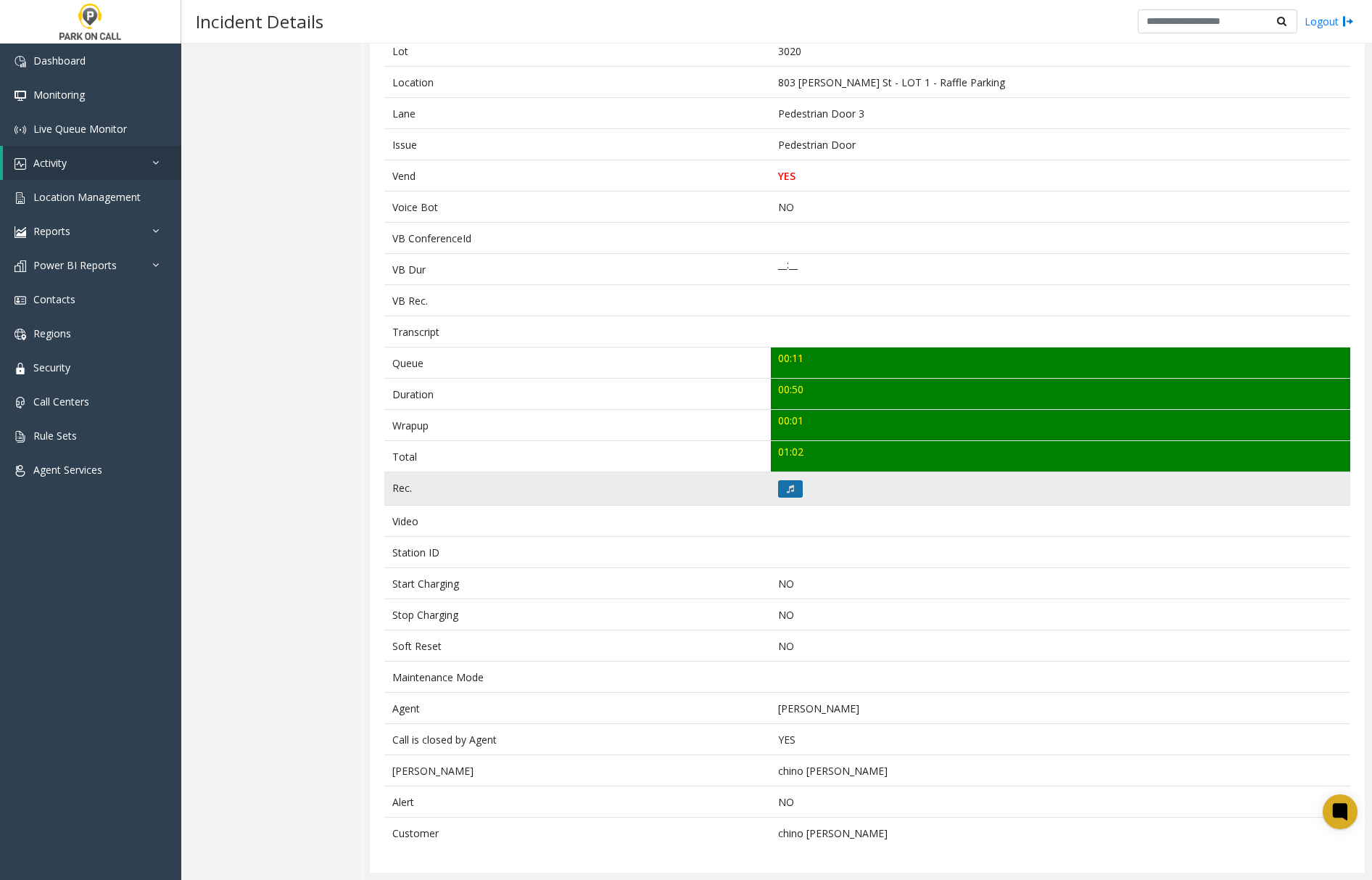
click at [778, 487] on button at bounding box center [790, 489] width 25 height 17
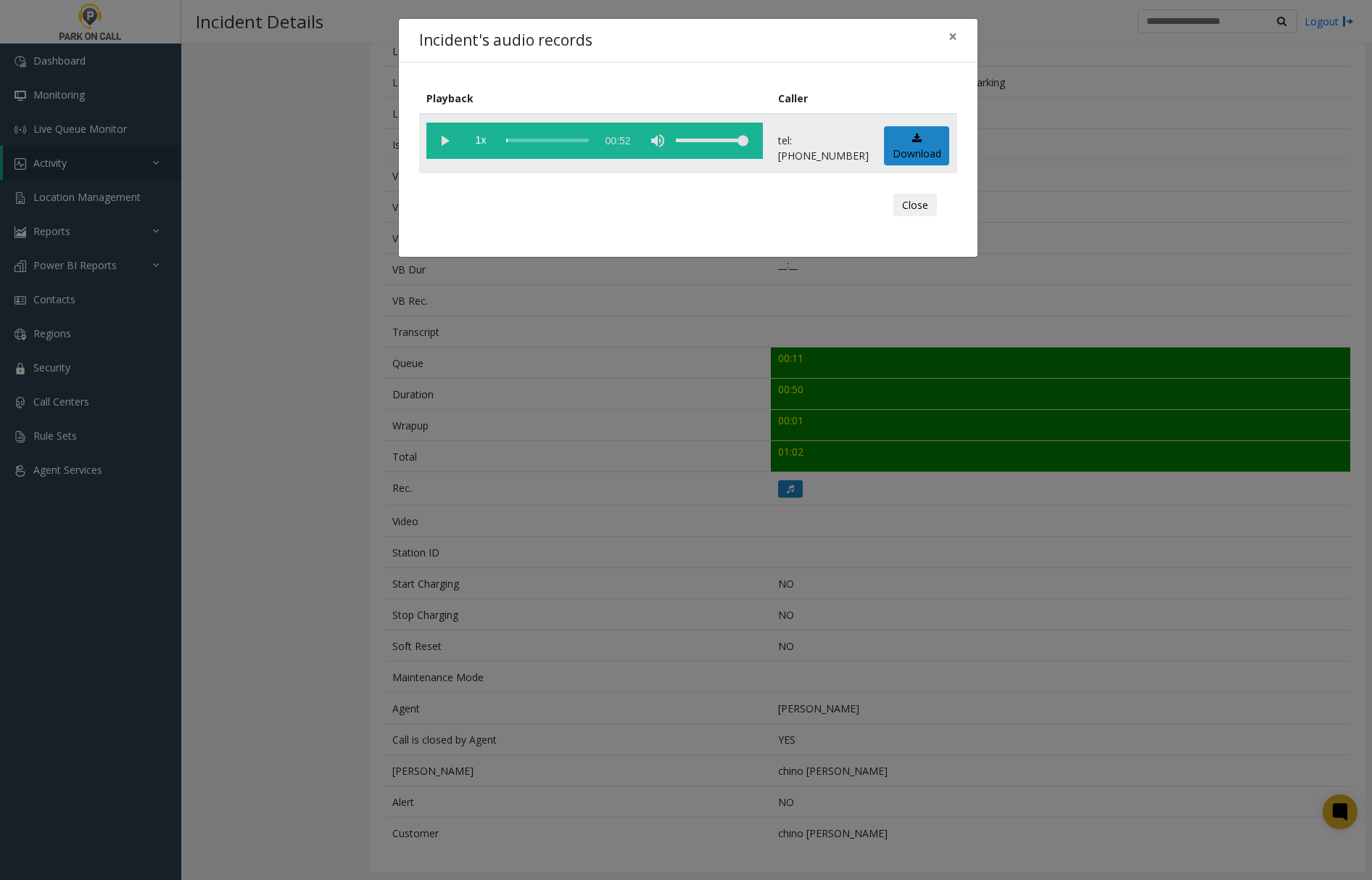
click at [441, 134] on vg-play-pause at bounding box center [445, 140] width 36 height 36
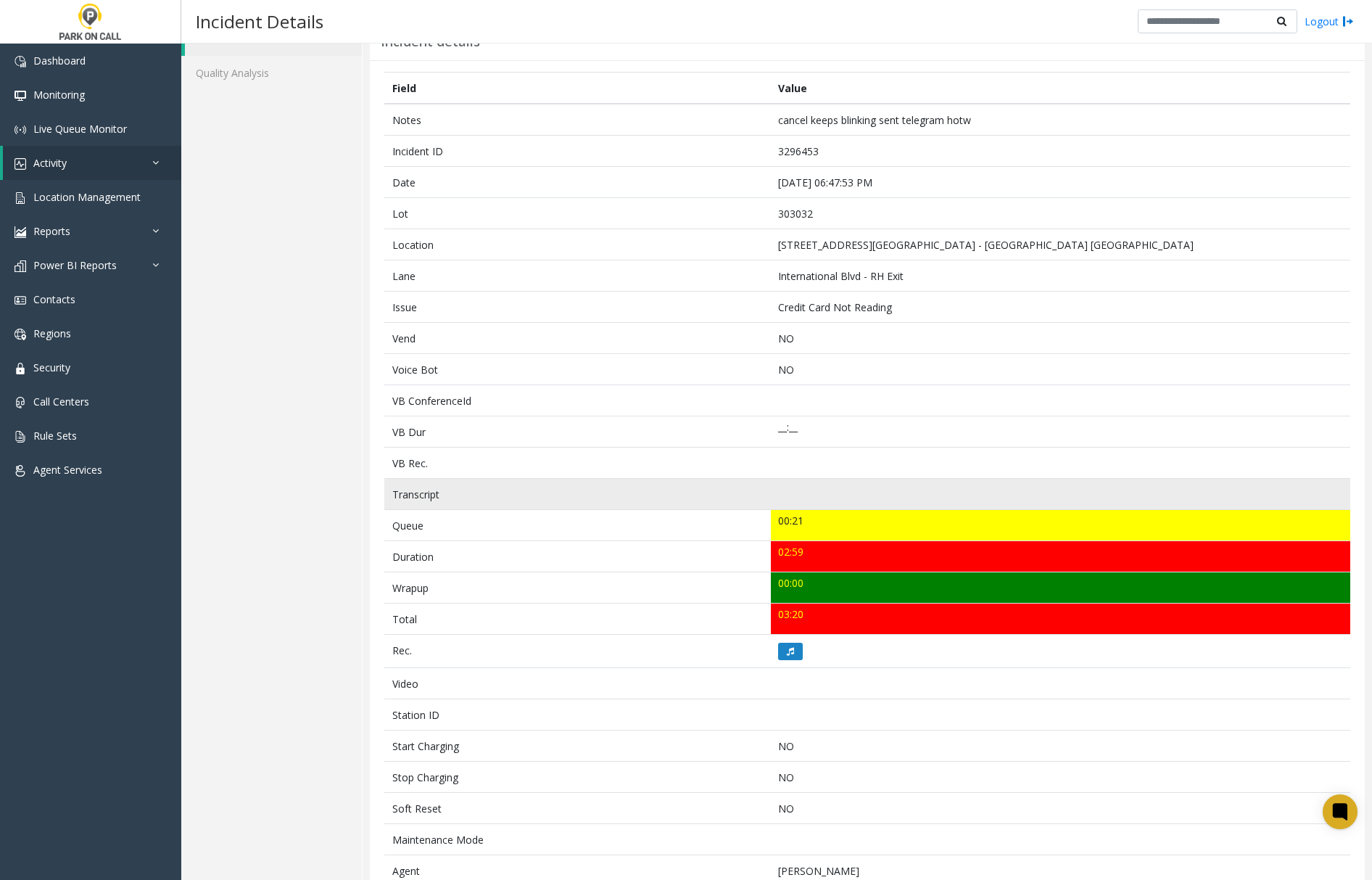
scroll to position [96, 0]
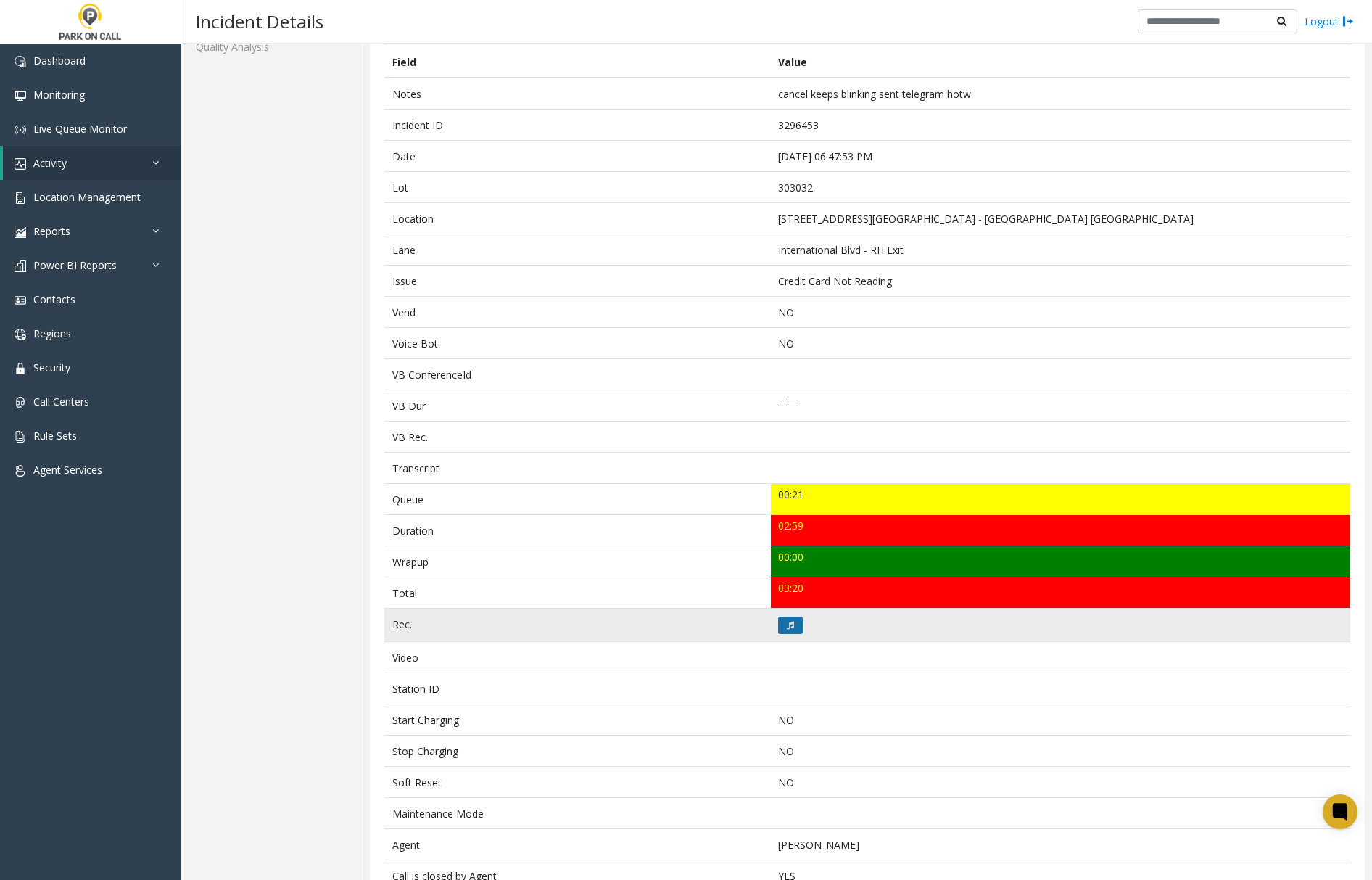
click at [787, 625] on icon at bounding box center [791, 625] width 7 height 9
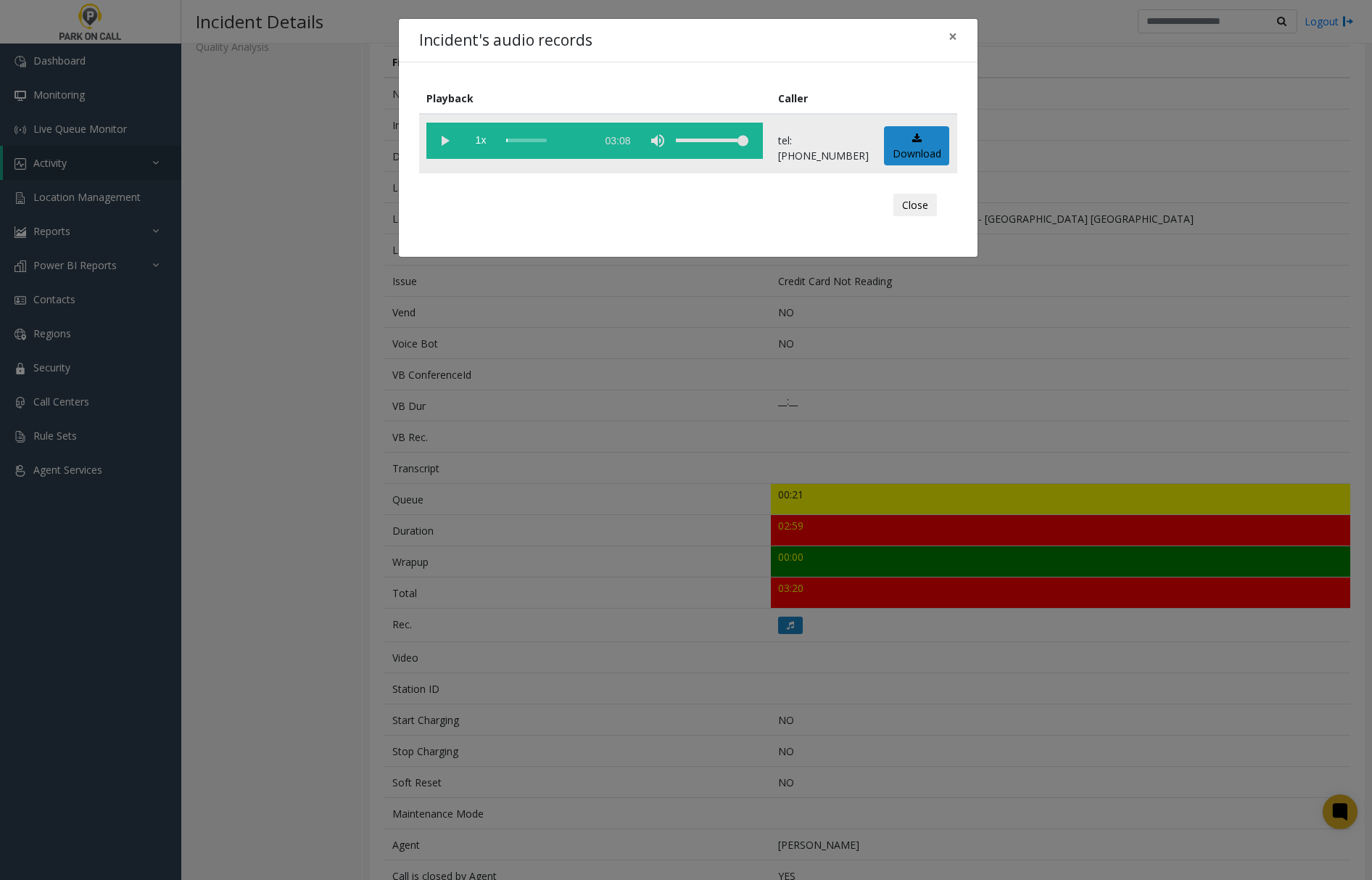
click at [441, 140] on vg-play-pause at bounding box center [445, 140] width 36 height 36
click at [523, 142] on div "scrub bar" at bounding box center [547, 140] width 83 height 36
click at [949, 34] on span "×" at bounding box center [953, 36] width 9 height 21
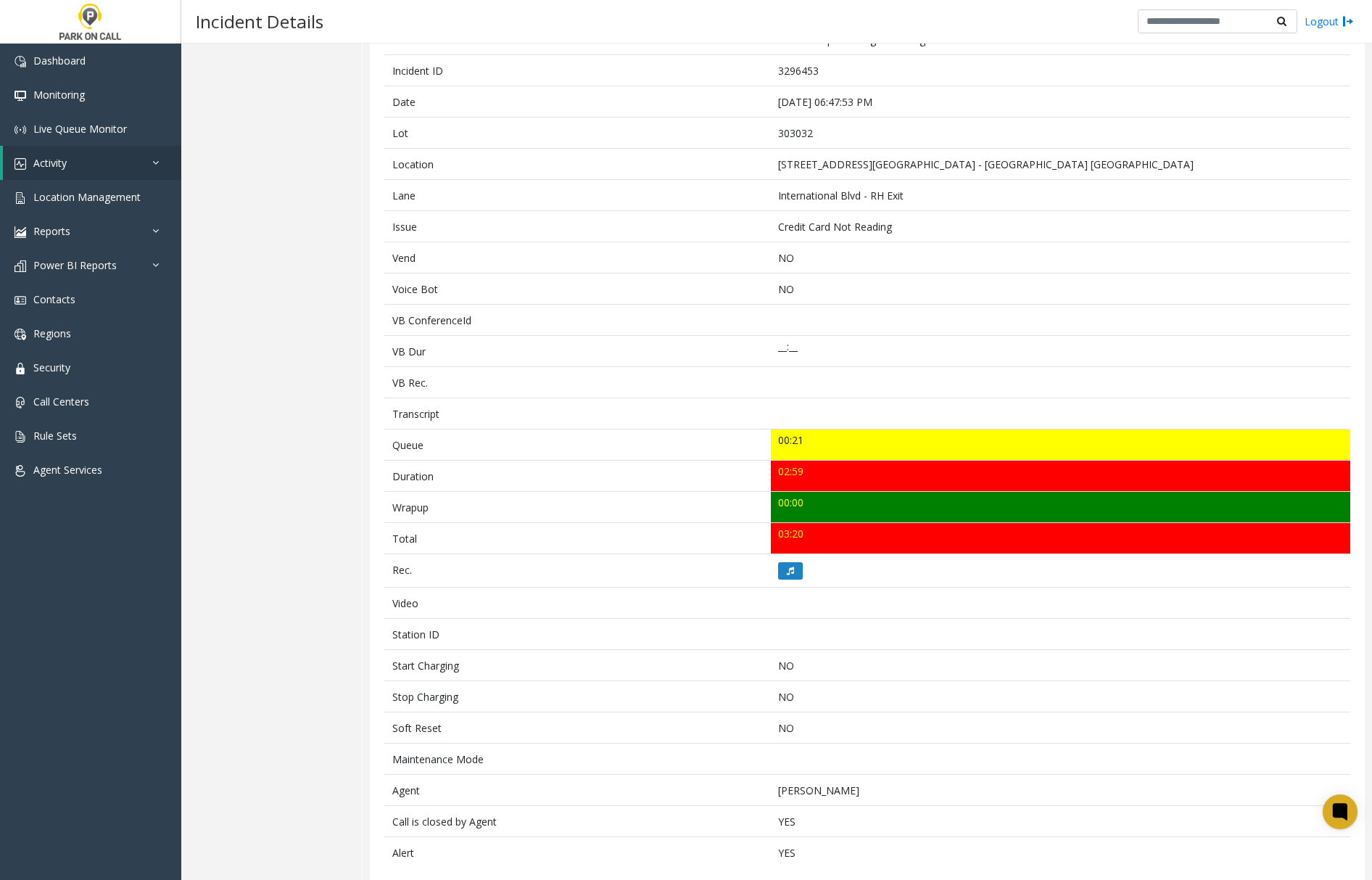
scroll to position [177, 0]
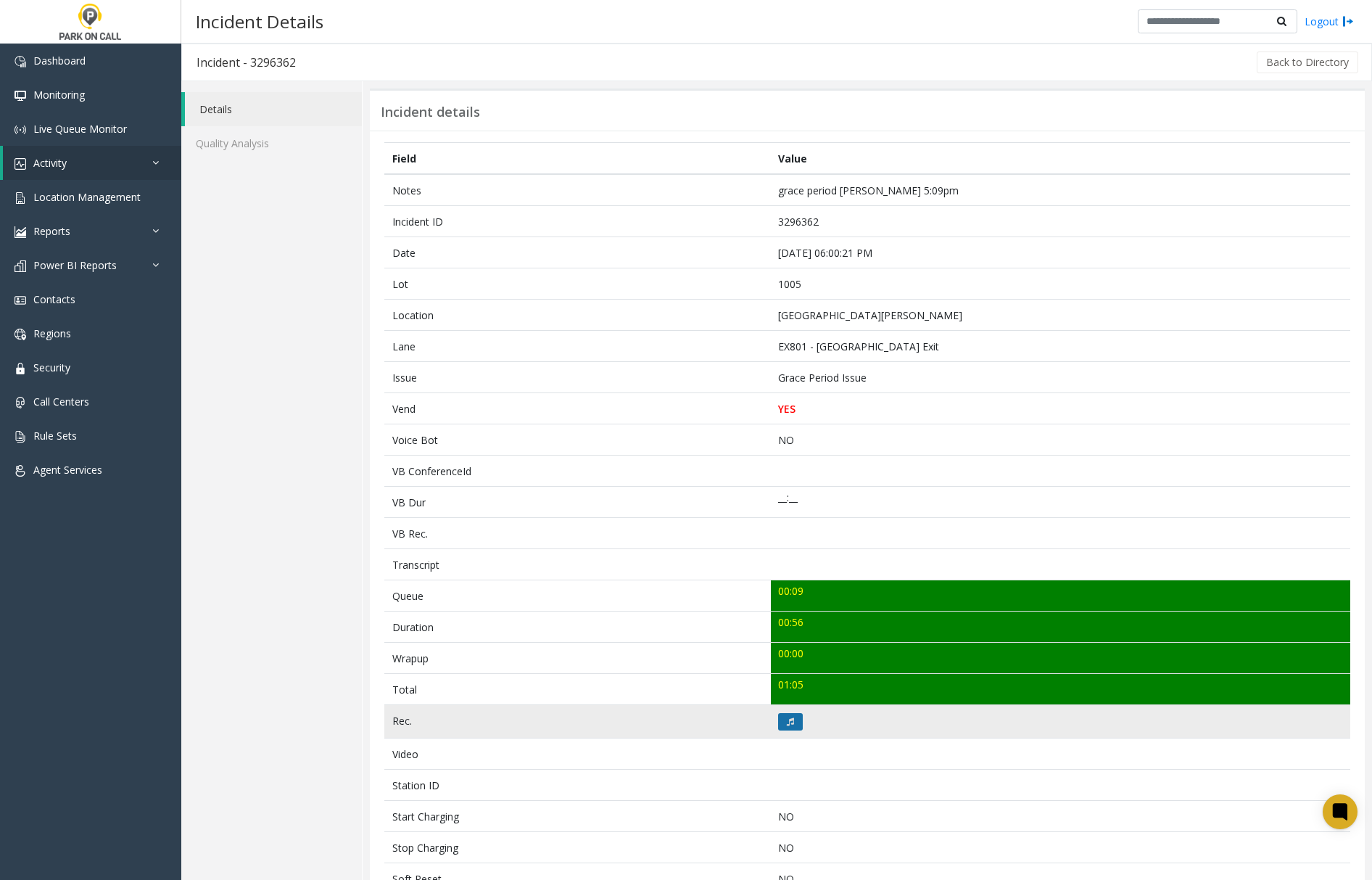
click at [787, 726] on icon at bounding box center [791, 722] width 7 height 9
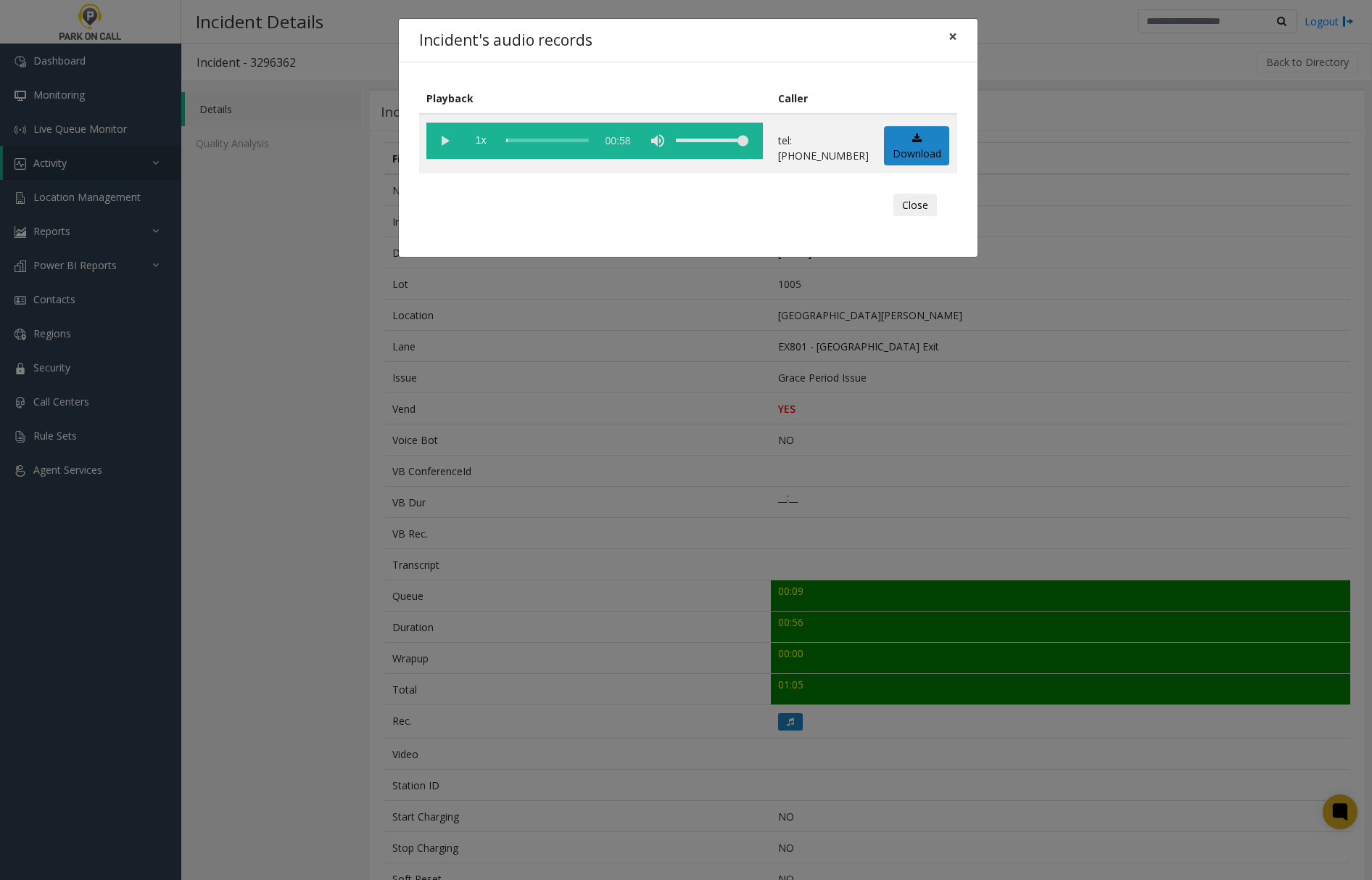
click at [949, 32] on span "×" at bounding box center [953, 36] width 9 height 21
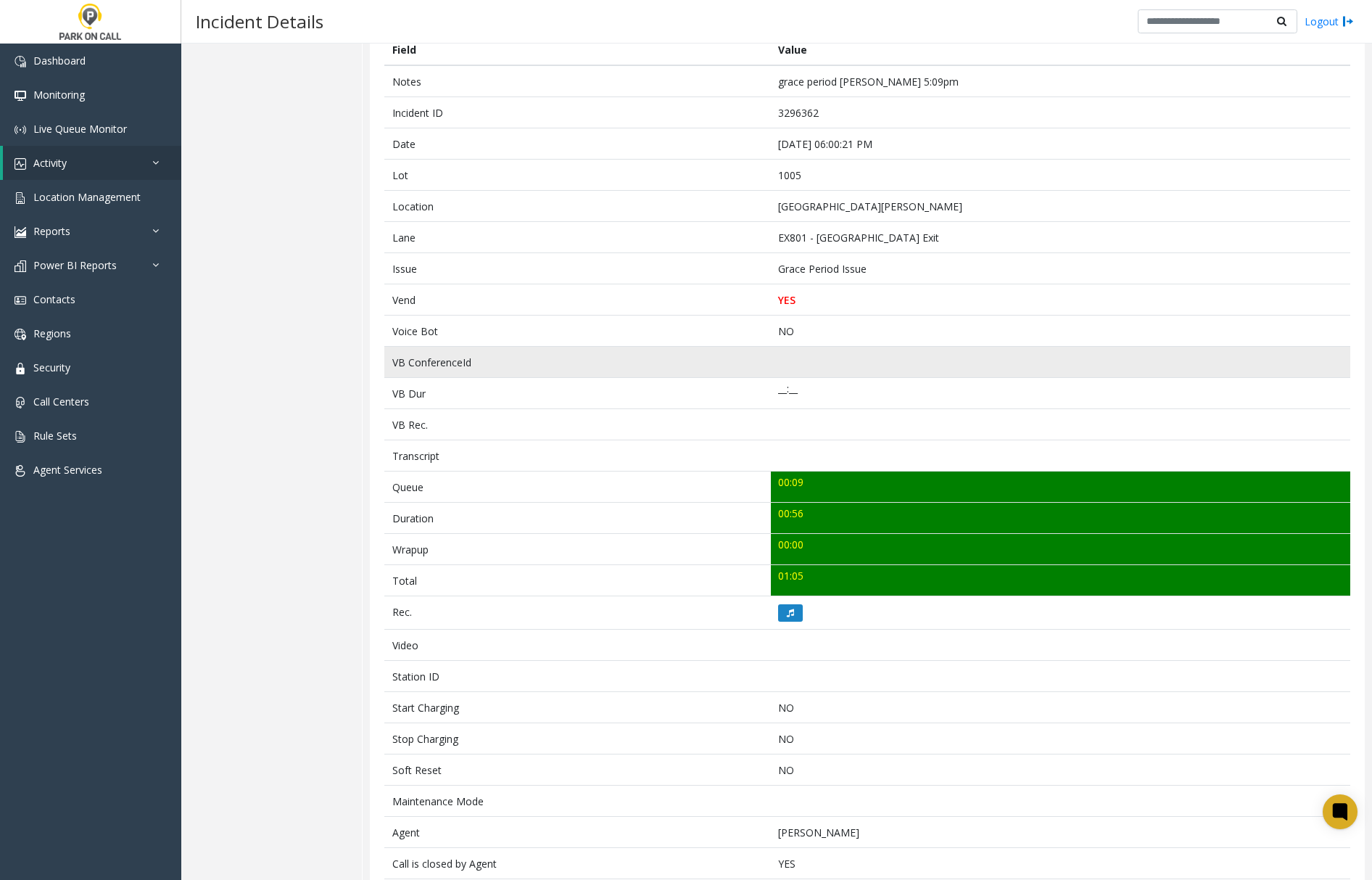
scroll to position [80, 0]
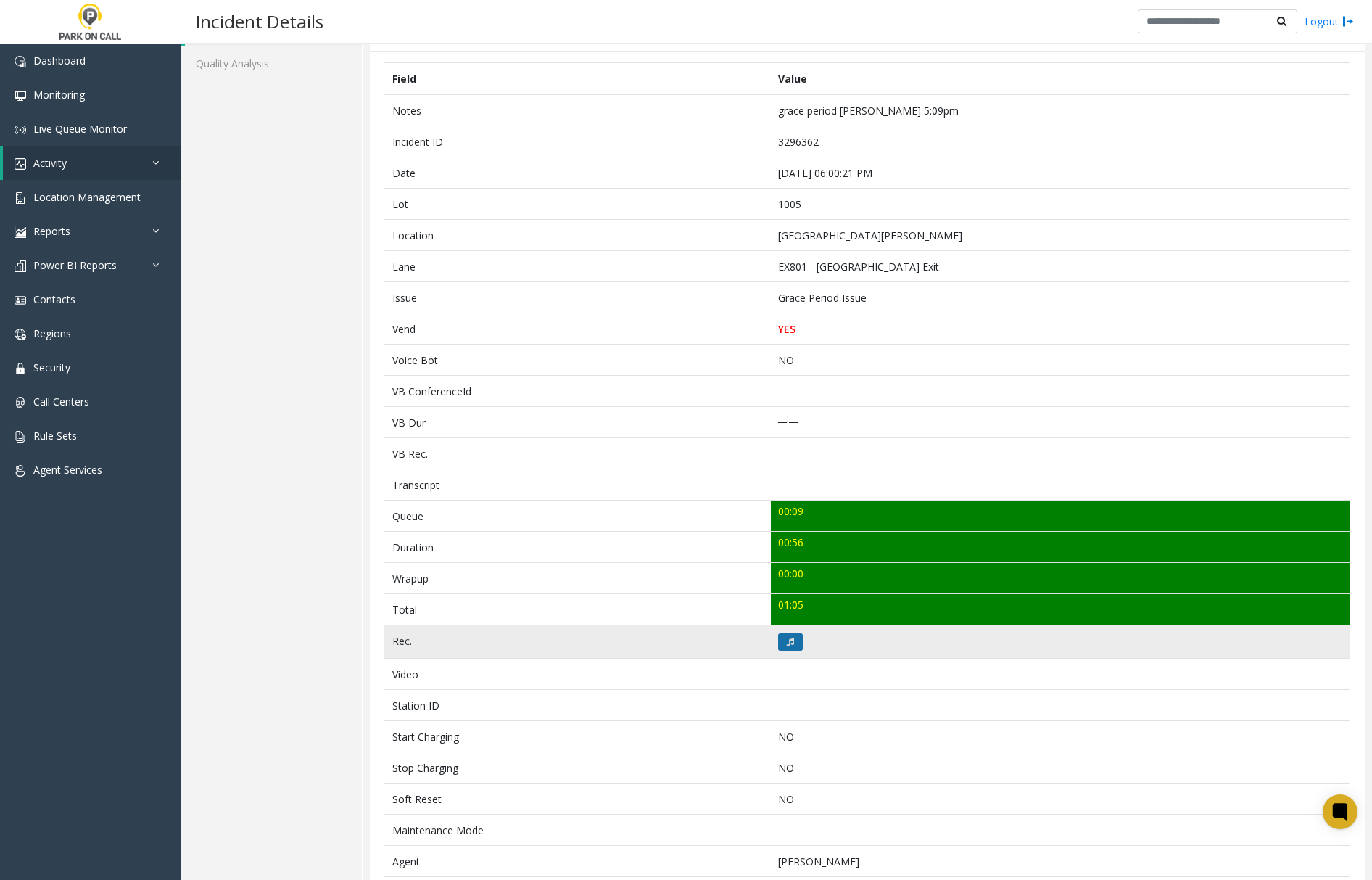
click at [787, 643] on icon at bounding box center [791, 642] width 7 height 9
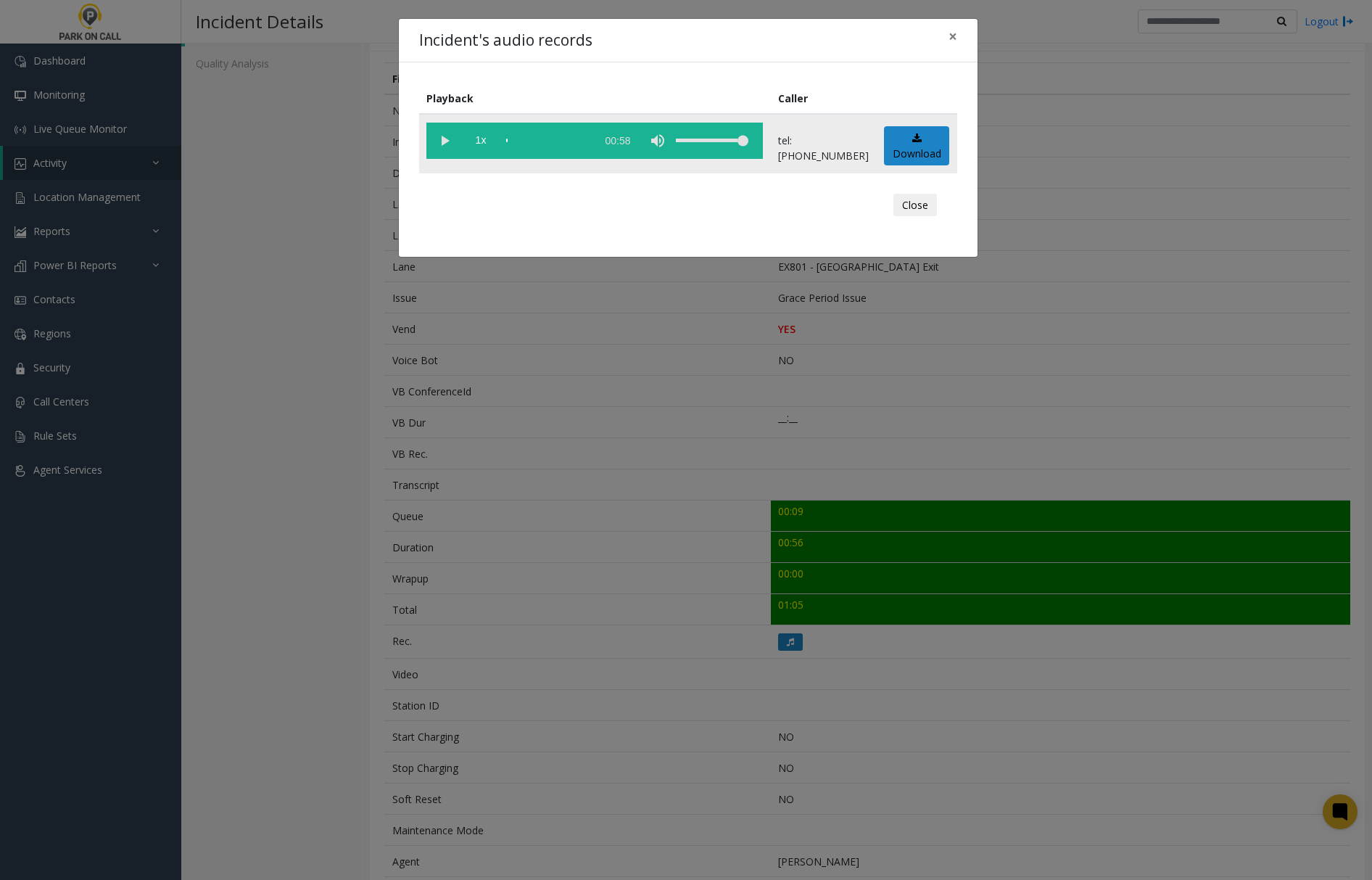
click at [442, 137] on vg-play-pause at bounding box center [445, 140] width 36 height 36
click at [952, 35] on span "×" at bounding box center [953, 36] width 9 height 21
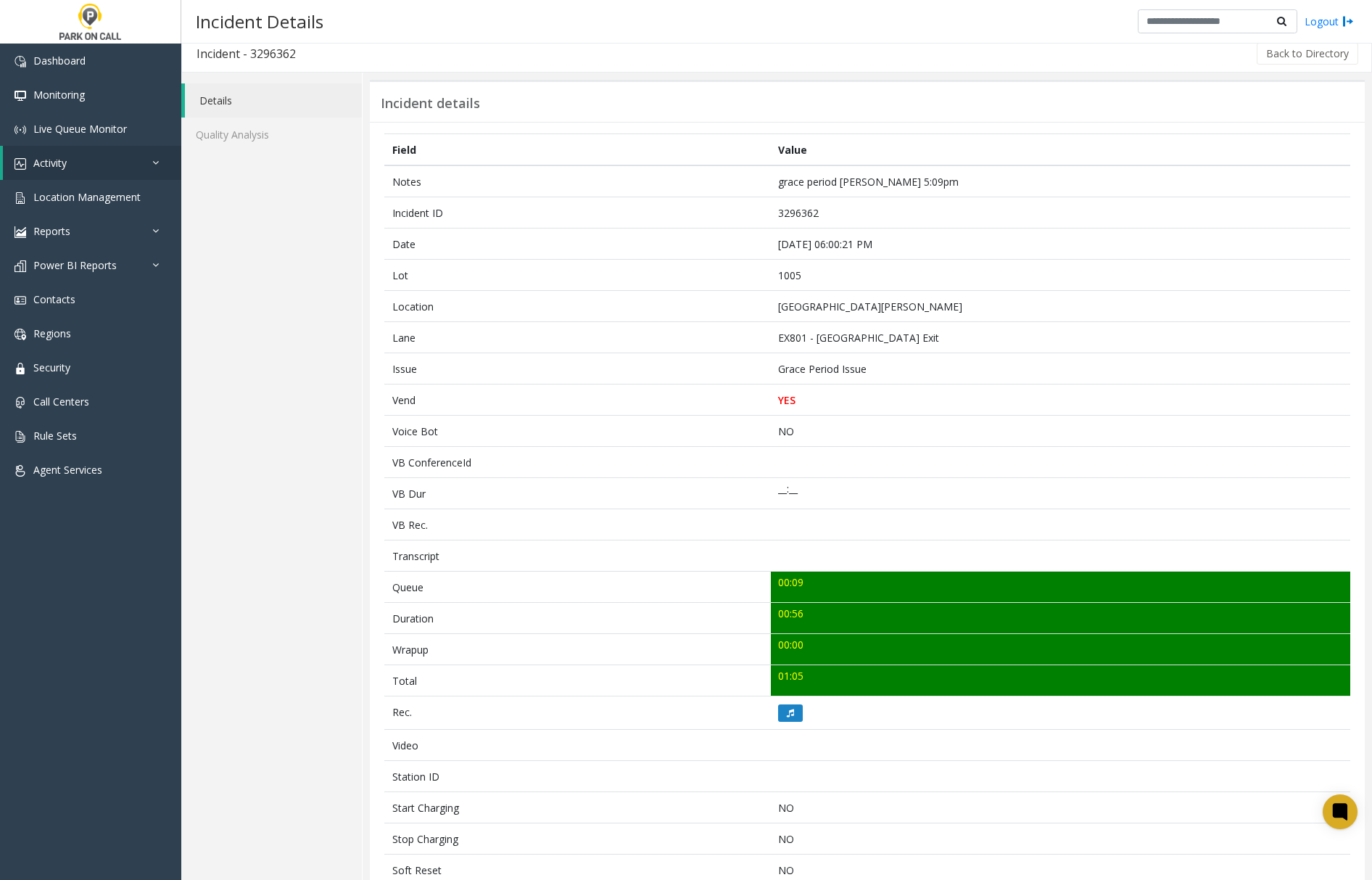
scroll to position [0, 0]
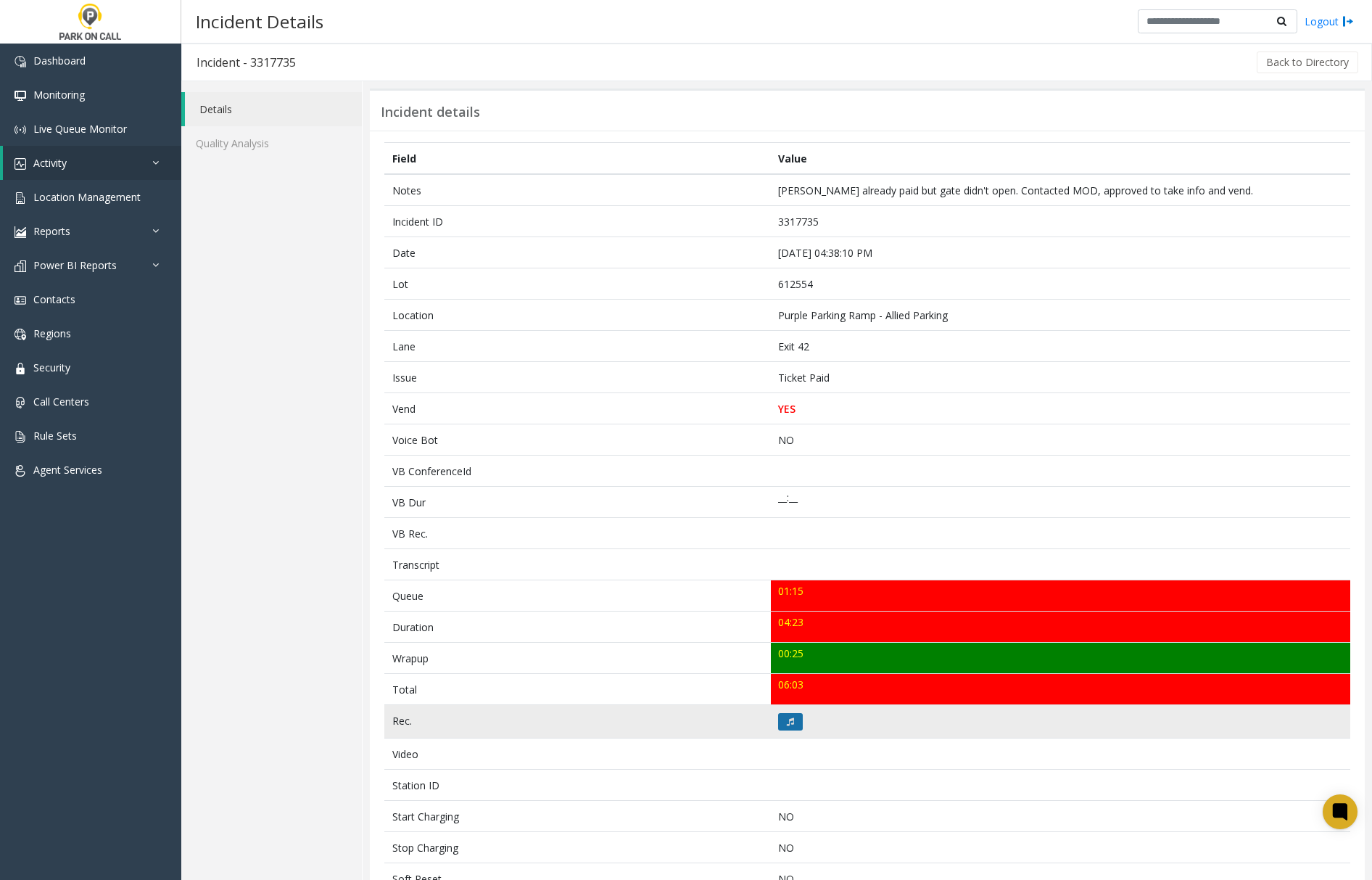
click at [778, 719] on button at bounding box center [790, 722] width 25 height 17
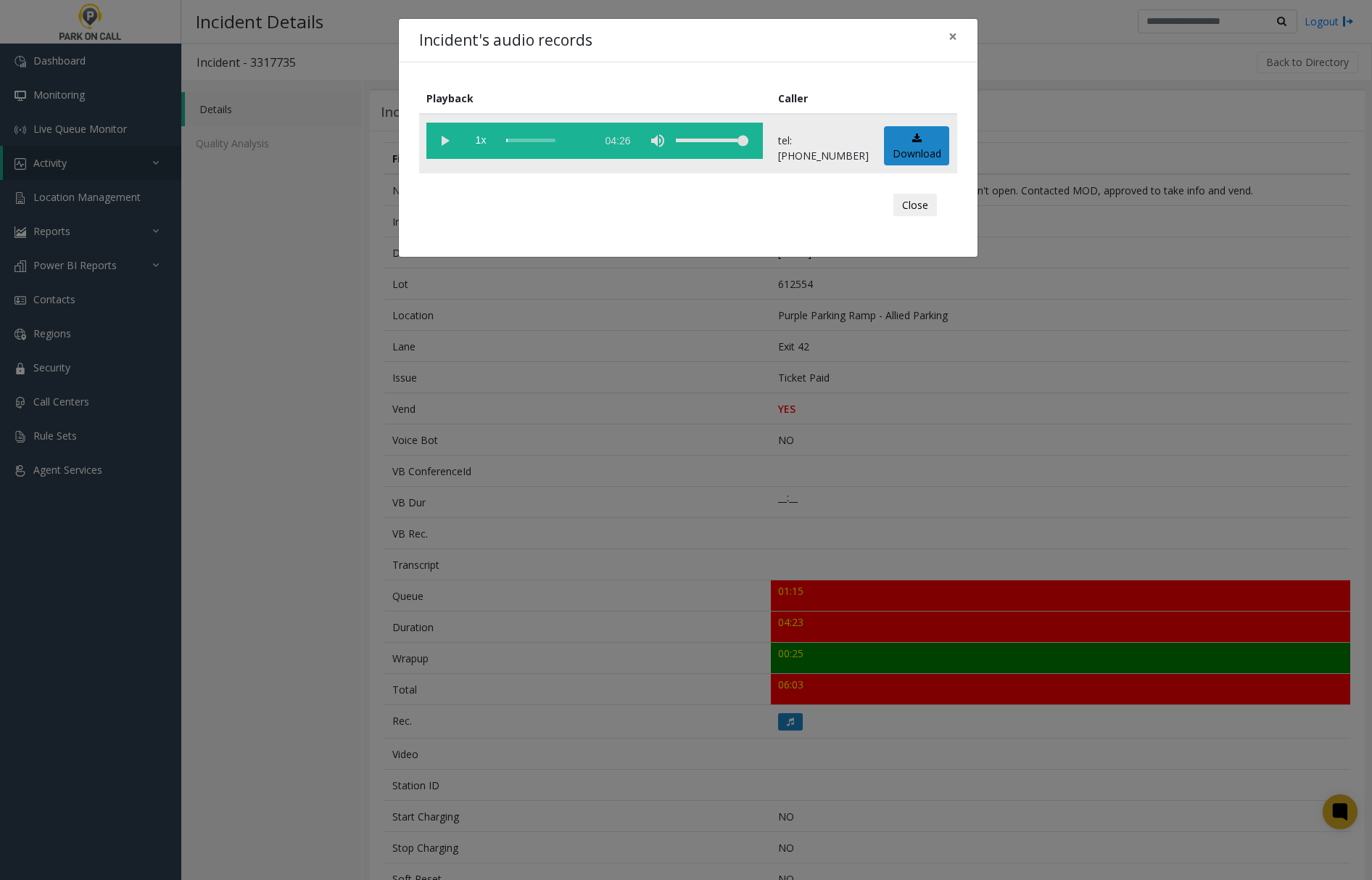
click at [442, 137] on vg-play-pause at bounding box center [445, 140] width 36 height 36
click at [445, 139] on vg-play-pause at bounding box center [445, 140] width 36 height 36
click at [441, 144] on vg-play-pause at bounding box center [445, 140] width 36 height 36
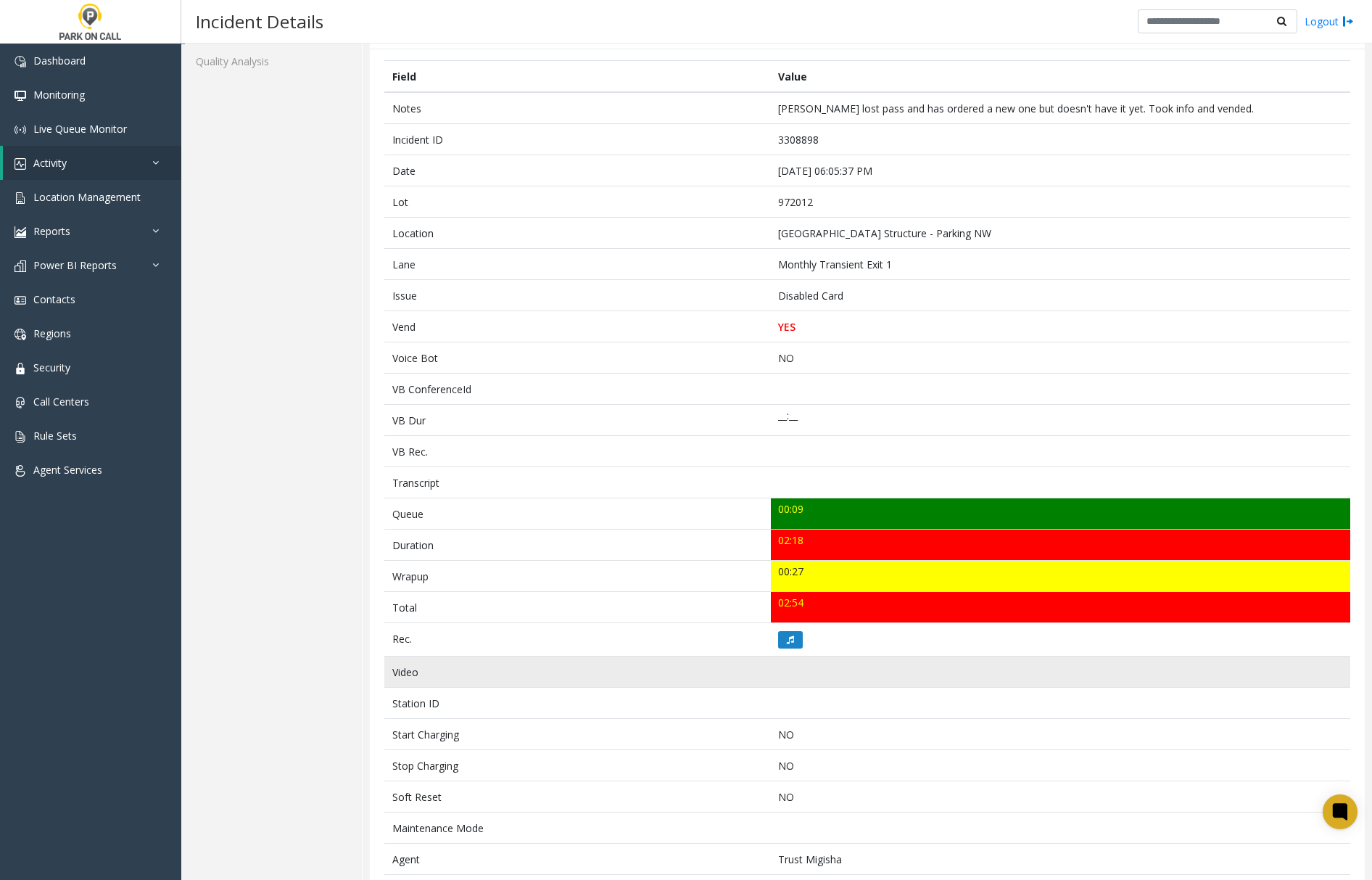
scroll to position [335, 0]
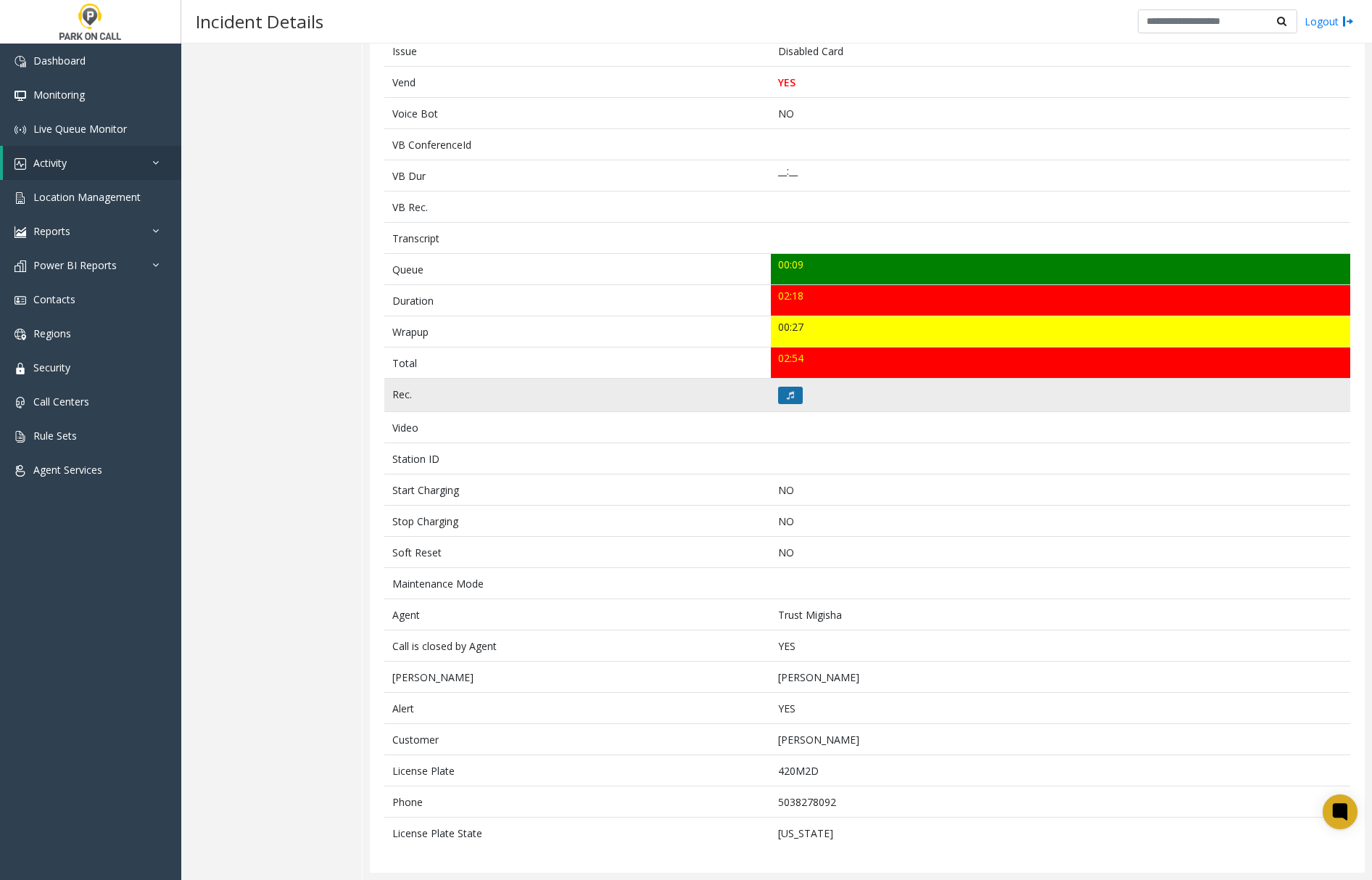
click at [787, 391] on icon at bounding box center [791, 395] width 7 height 9
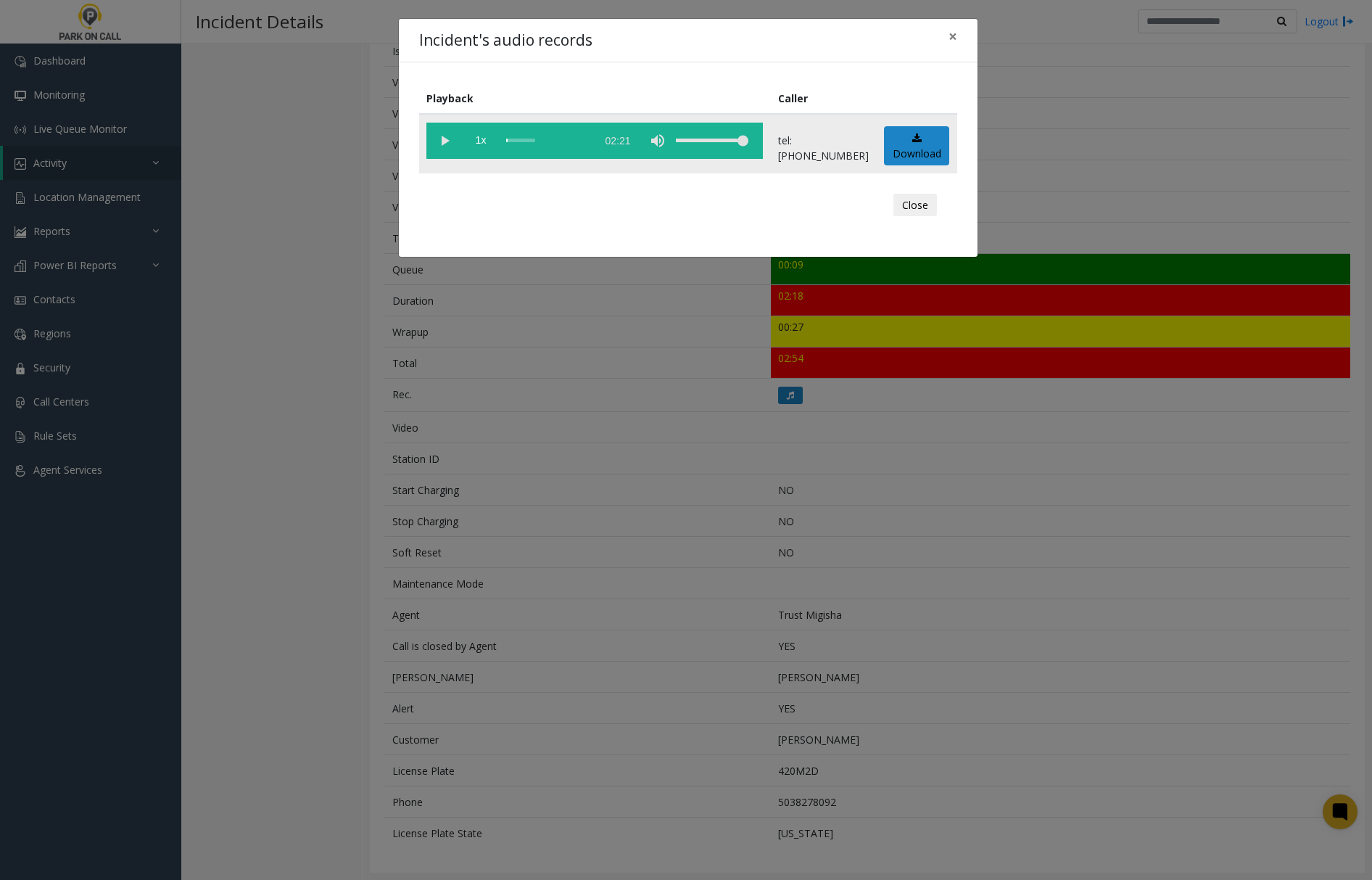
click at [440, 138] on vg-play-pause at bounding box center [445, 140] width 36 height 36
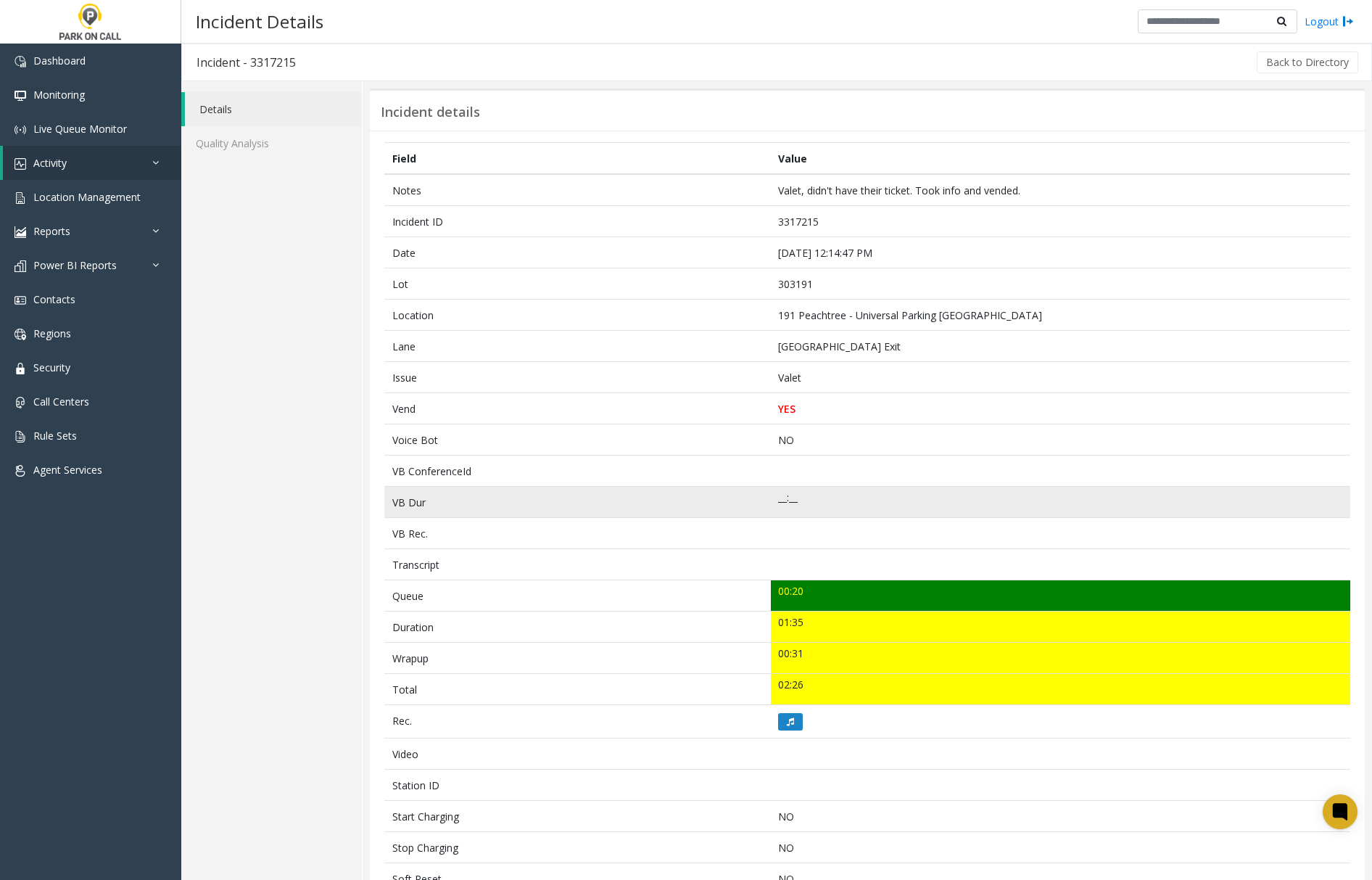
scroll to position [96, 0]
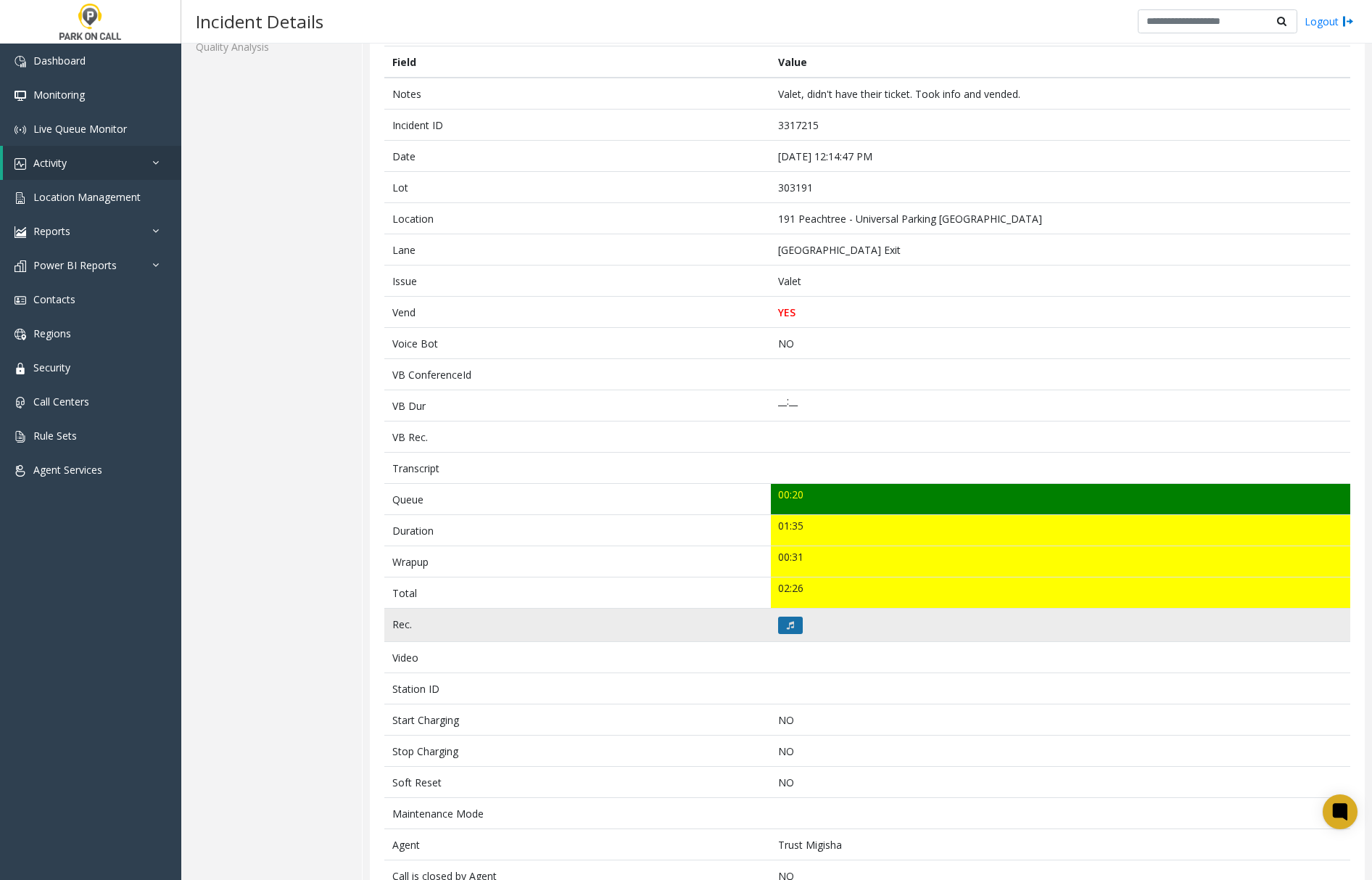
click at [790, 624] on button at bounding box center [790, 625] width 25 height 17
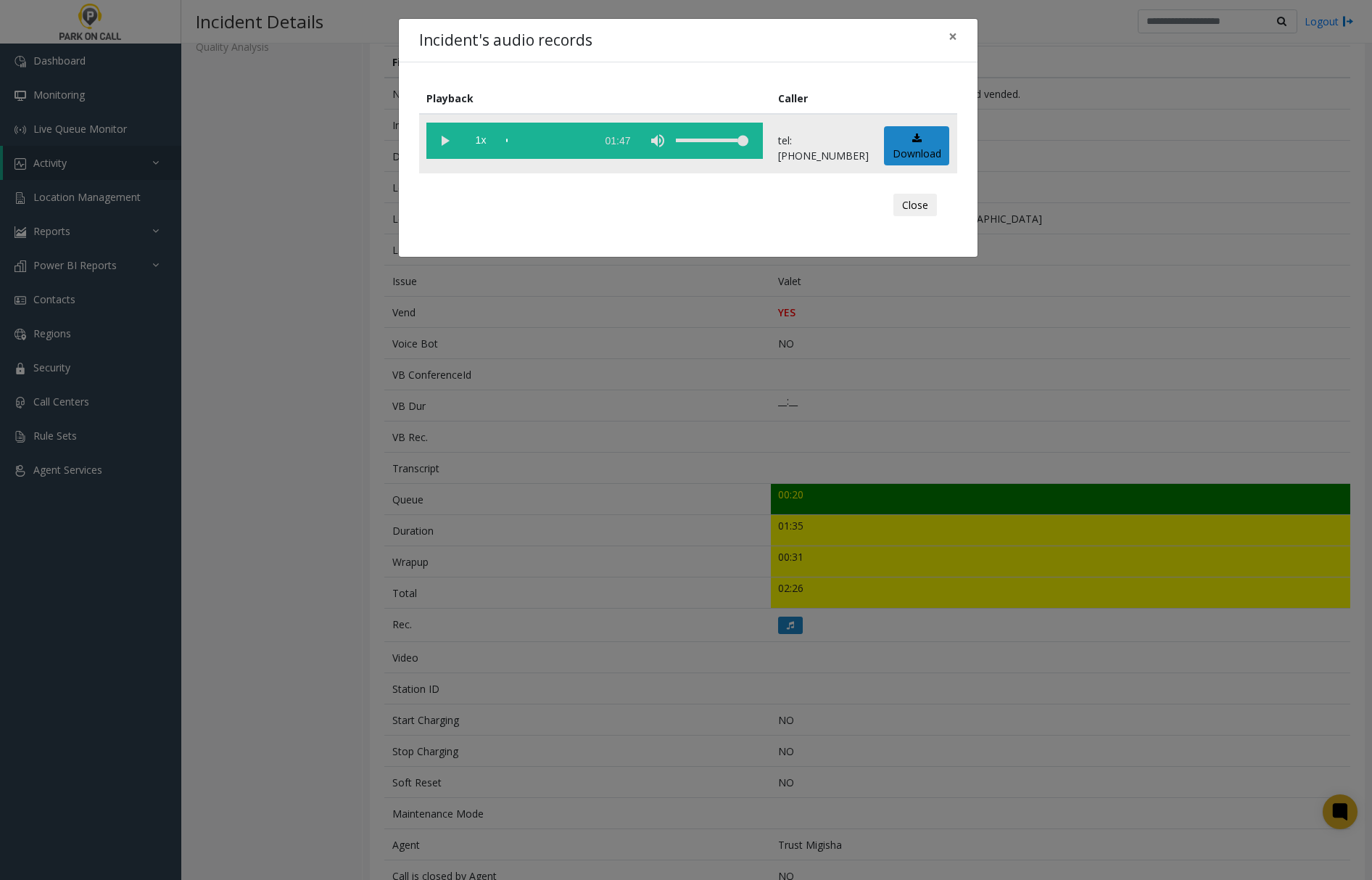
click at [446, 139] on vg-play-pause at bounding box center [445, 140] width 36 height 36
click at [444, 138] on vg-play-pause at bounding box center [445, 140] width 36 height 36
click at [446, 143] on vg-play-pause at bounding box center [445, 140] width 36 height 36
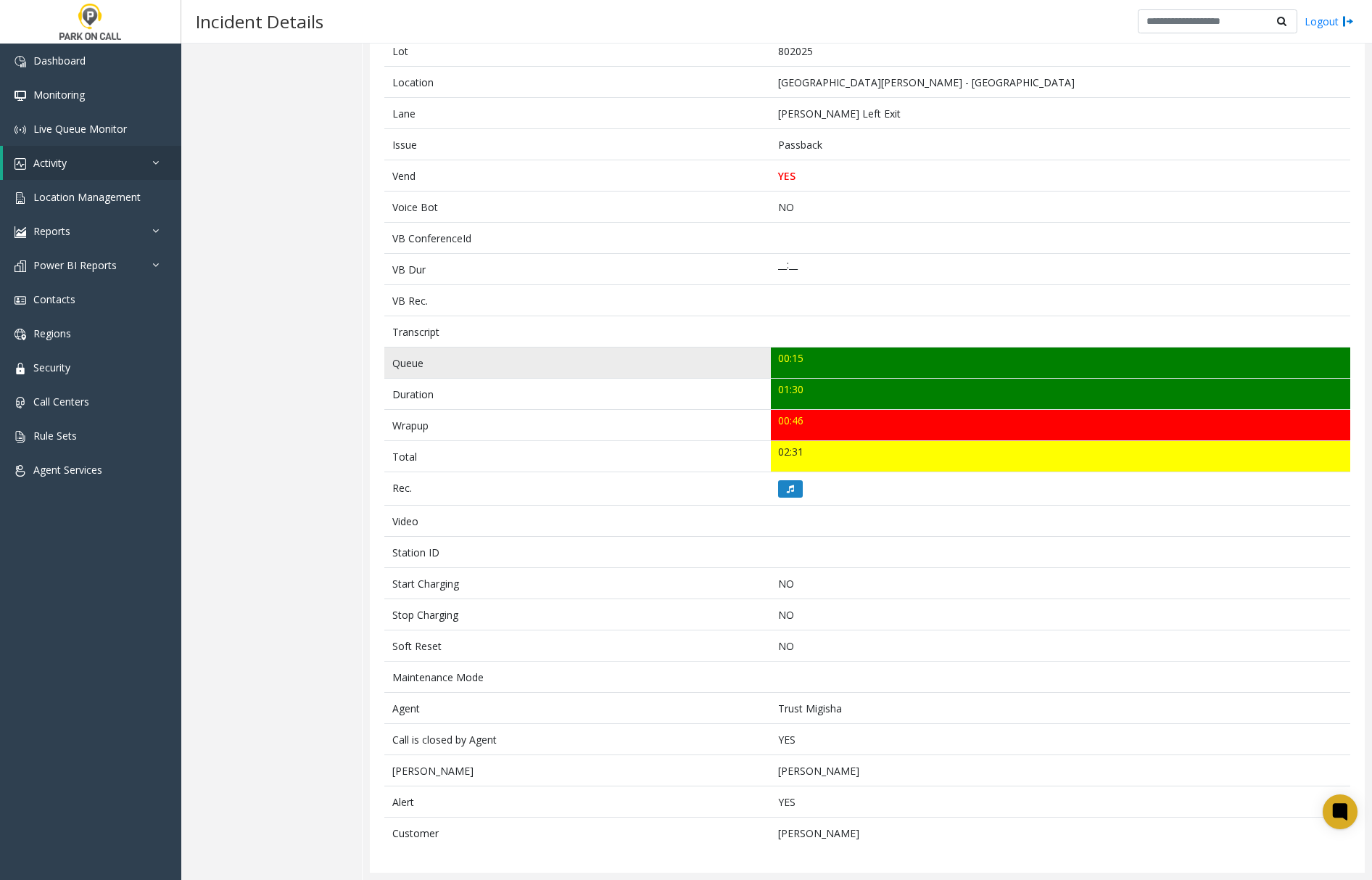
scroll to position [255, 0]
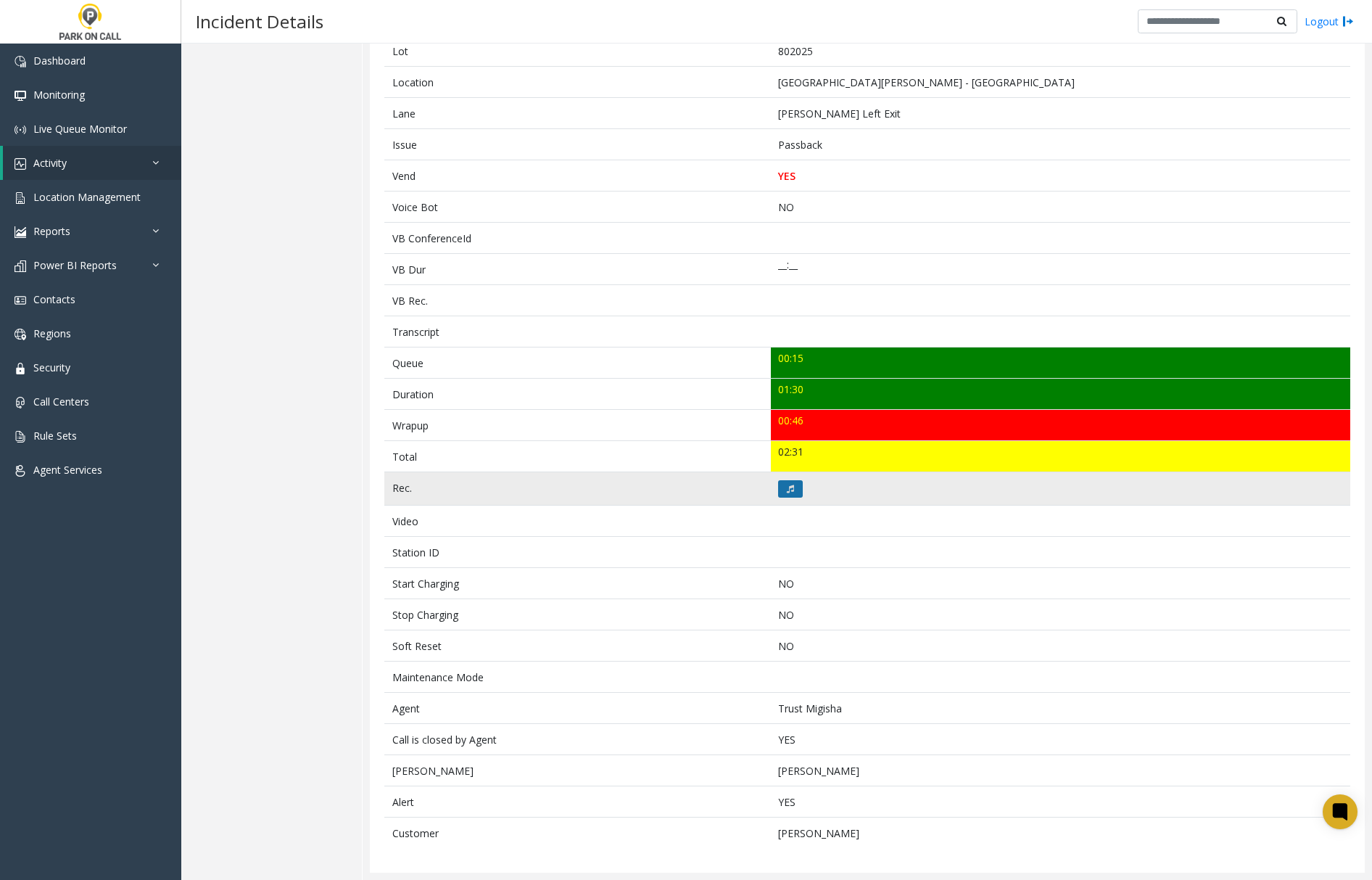
click at [778, 485] on button at bounding box center [790, 489] width 25 height 17
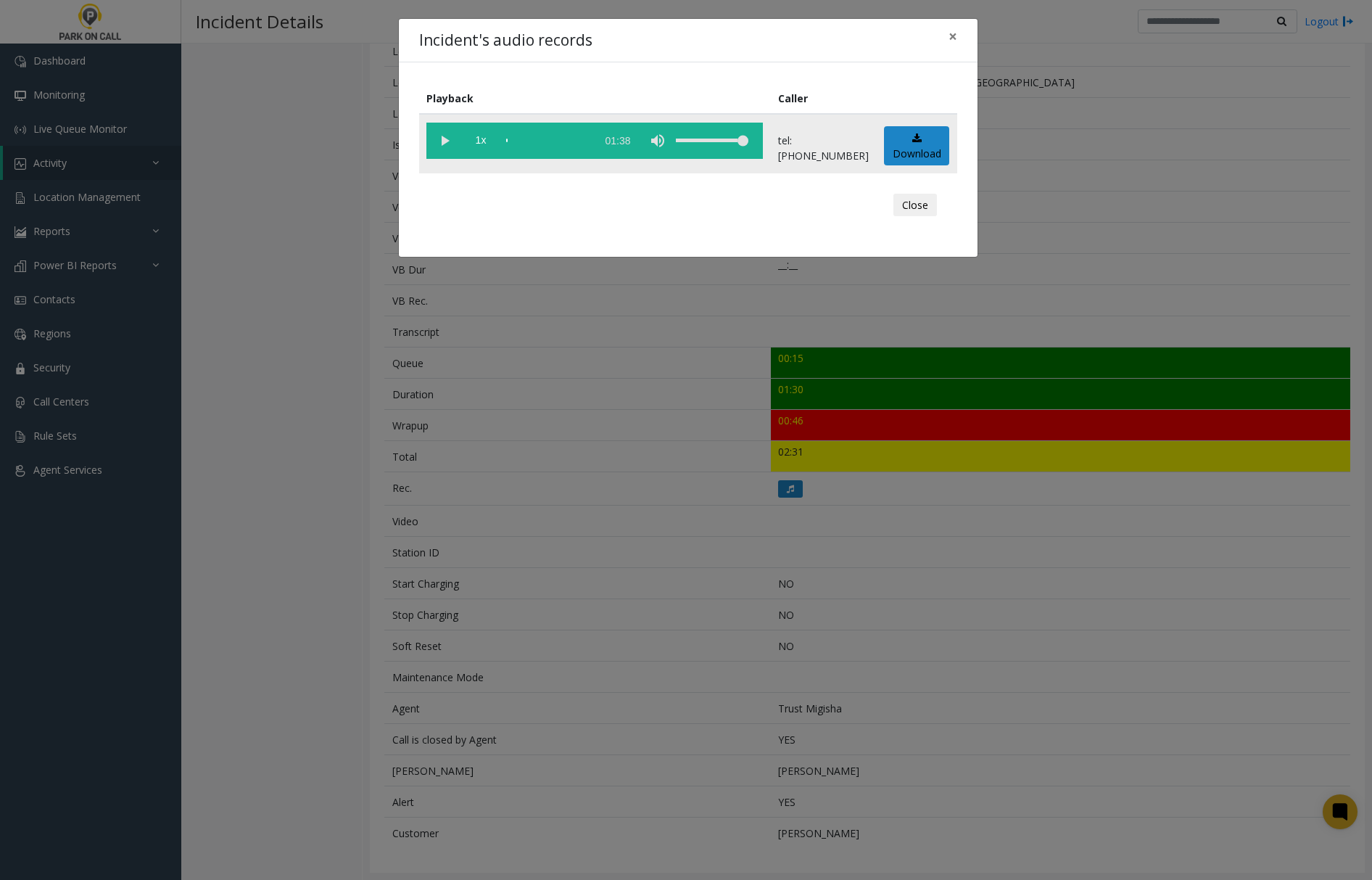
click at [444, 139] on vg-play-pause at bounding box center [445, 140] width 36 height 36
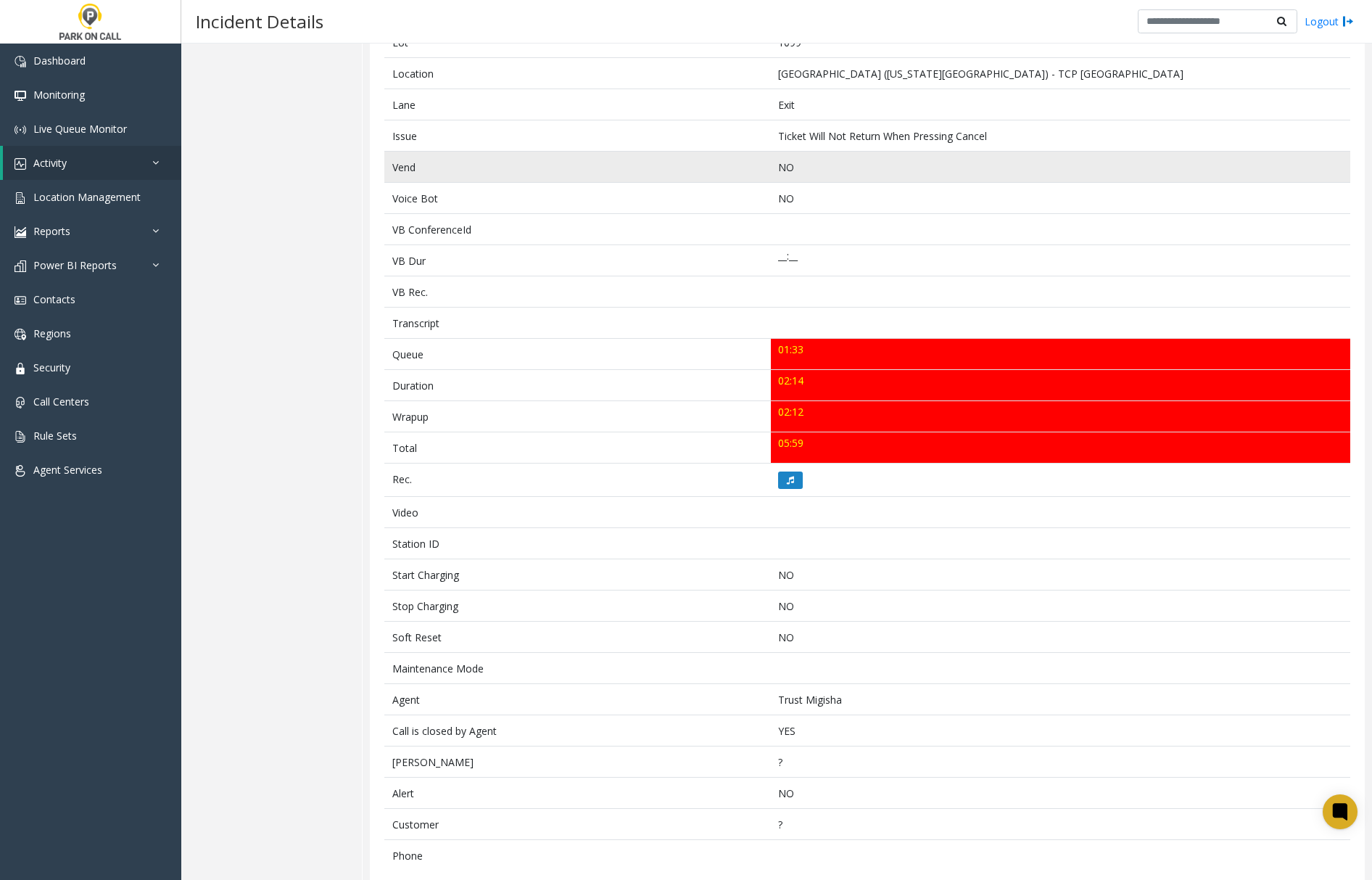
scroll to position [286, 0]
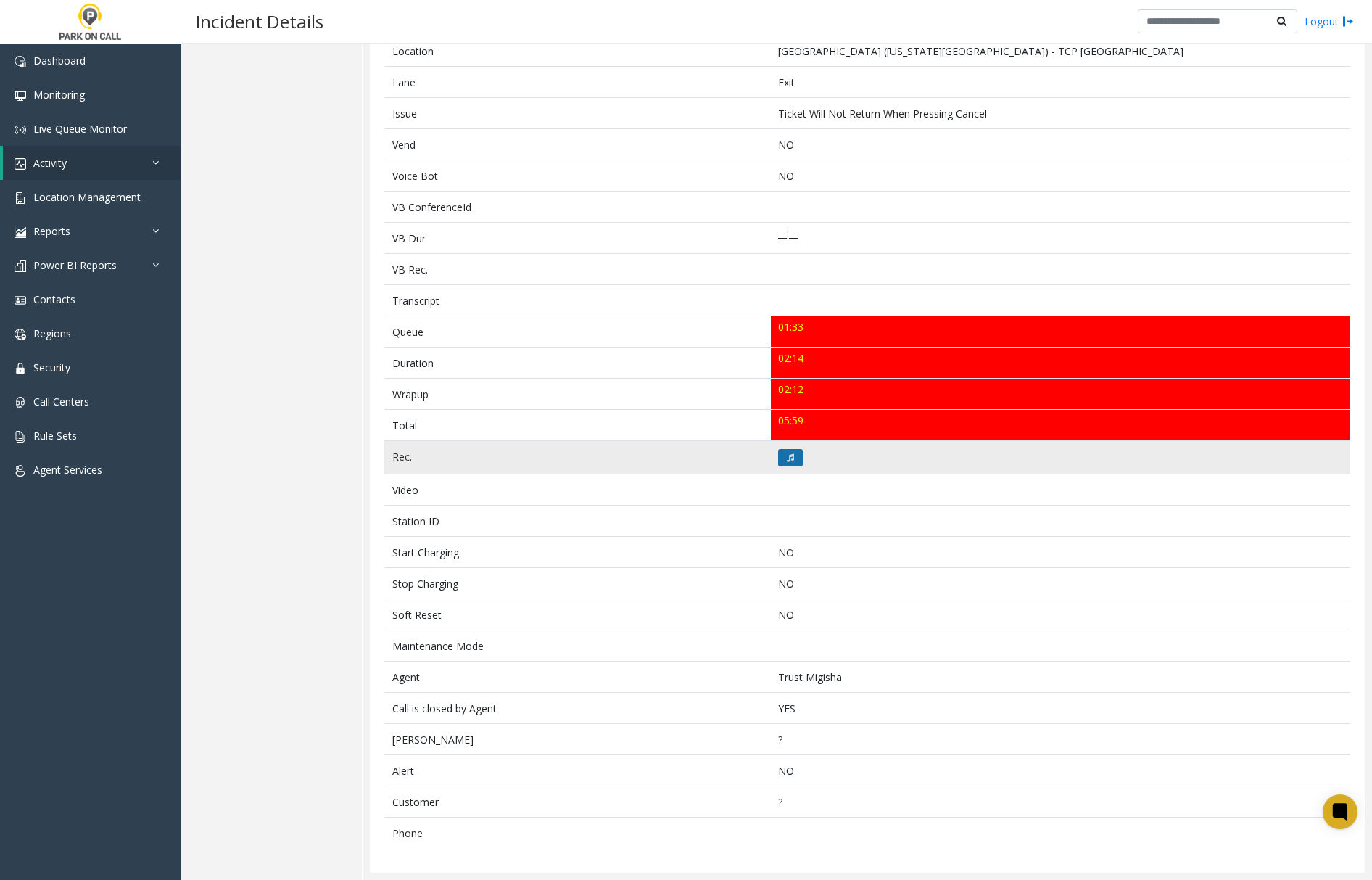
click at [789, 449] on button at bounding box center [790, 458] width 25 height 17
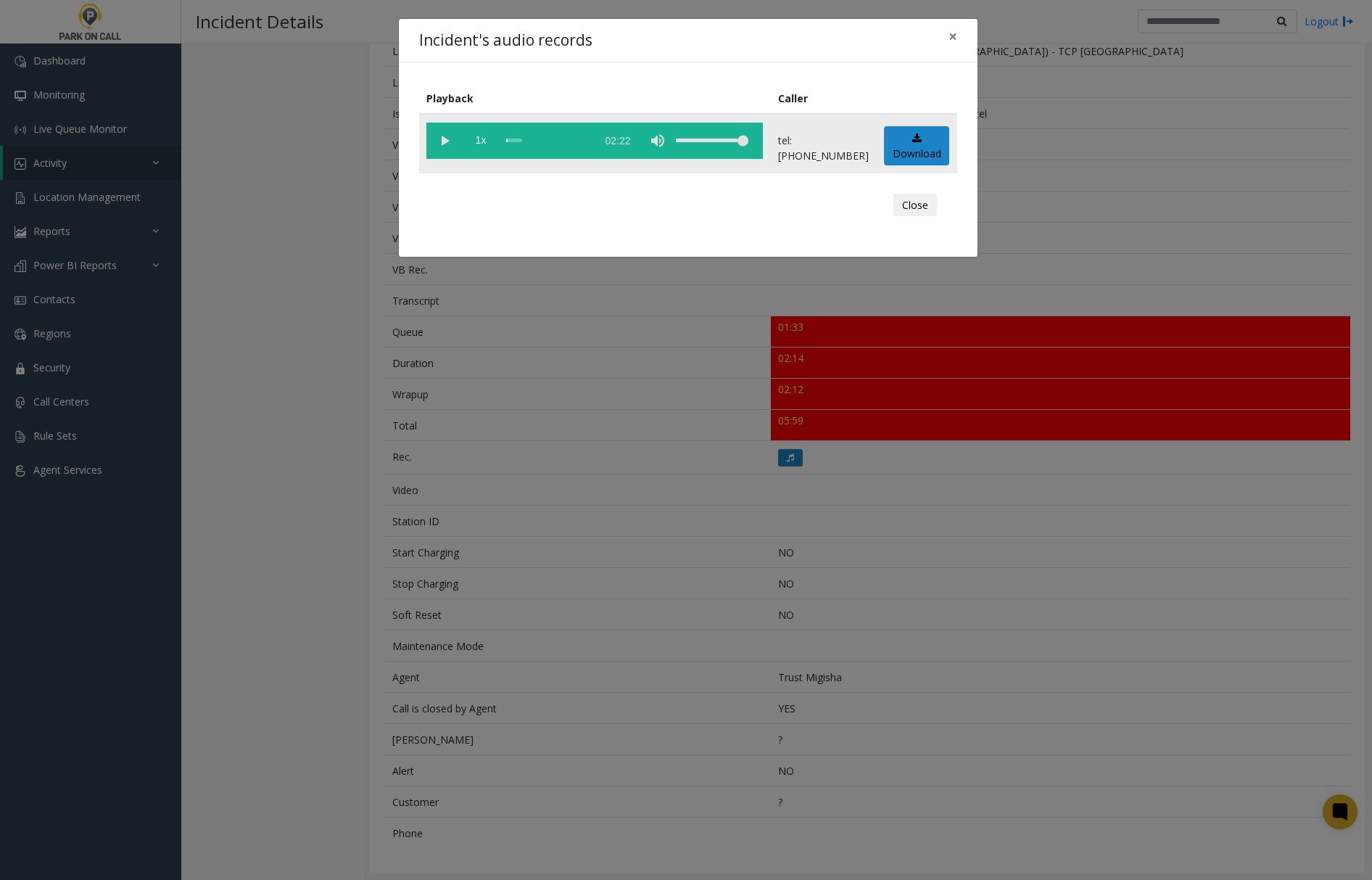
click at [445, 138] on vg-play-pause at bounding box center [445, 140] width 36 height 36
click at [954, 34] on span "×" at bounding box center [953, 36] width 9 height 21
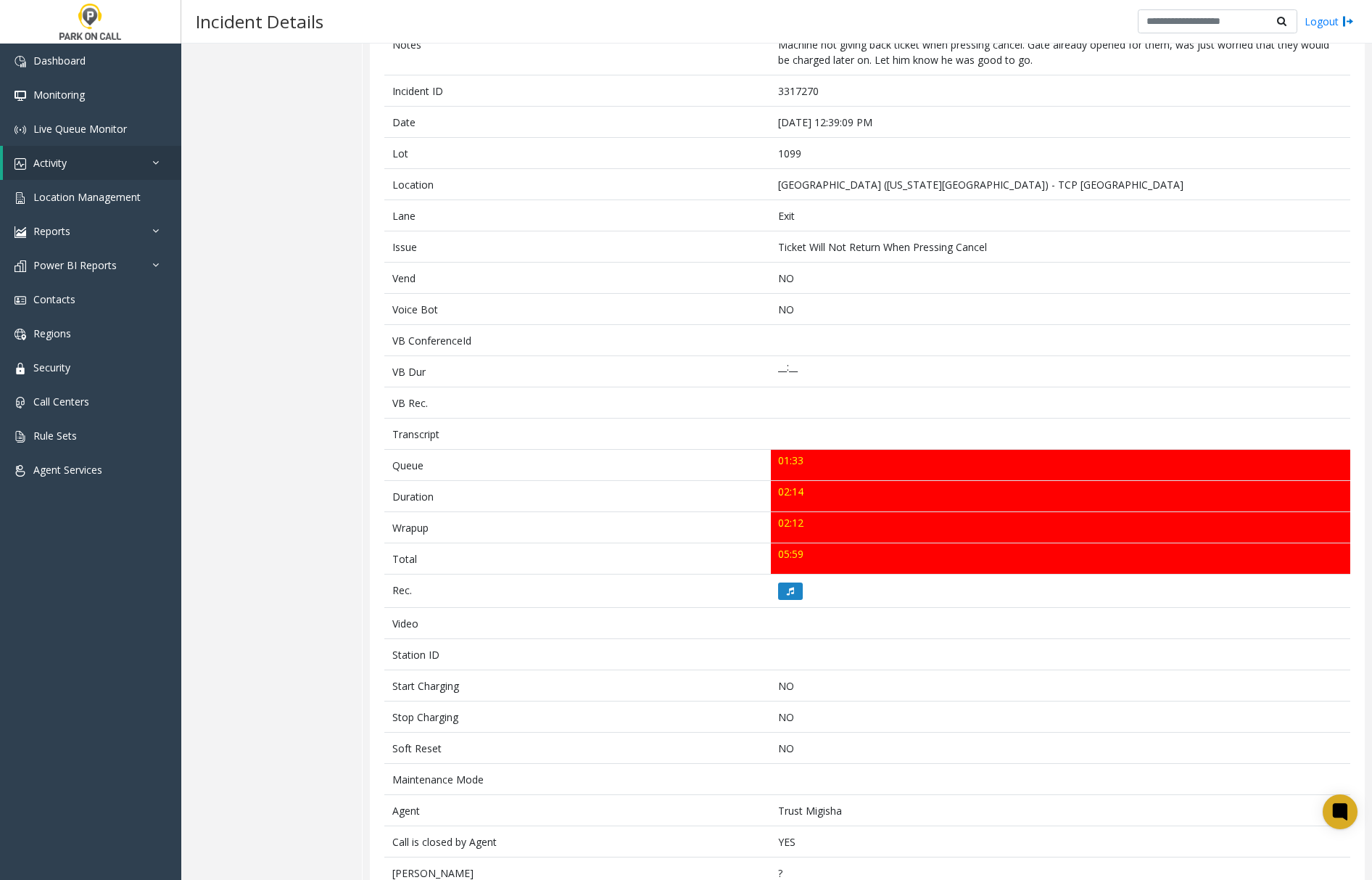
scroll to position [0, 0]
